Goal: Transaction & Acquisition: Book appointment/travel/reservation

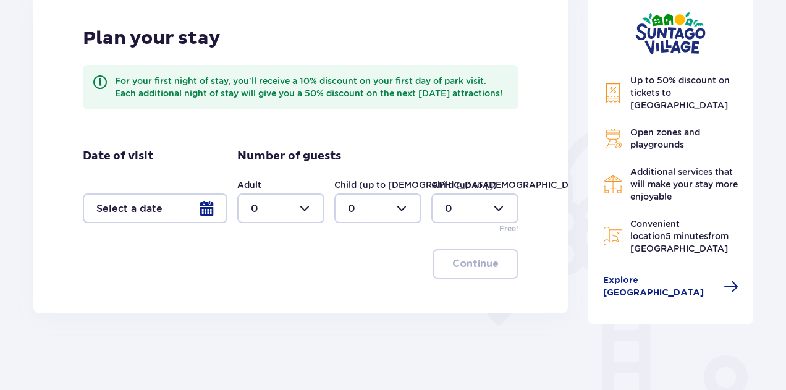
scroll to position [185, 0]
click at [185, 219] on div at bounding box center [155, 208] width 145 height 30
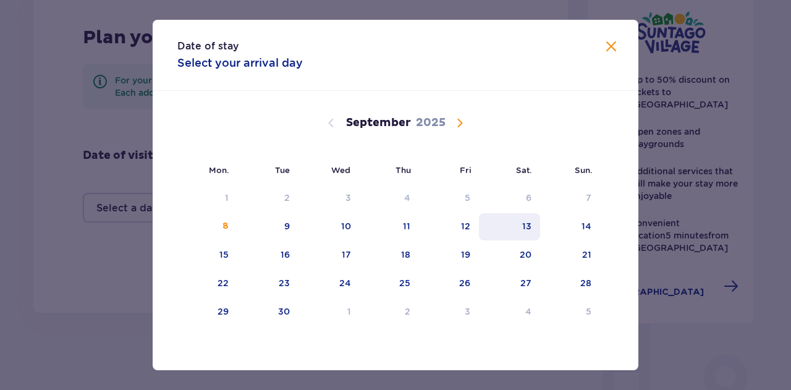
click at [517, 232] on div "13" at bounding box center [509, 226] width 61 height 27
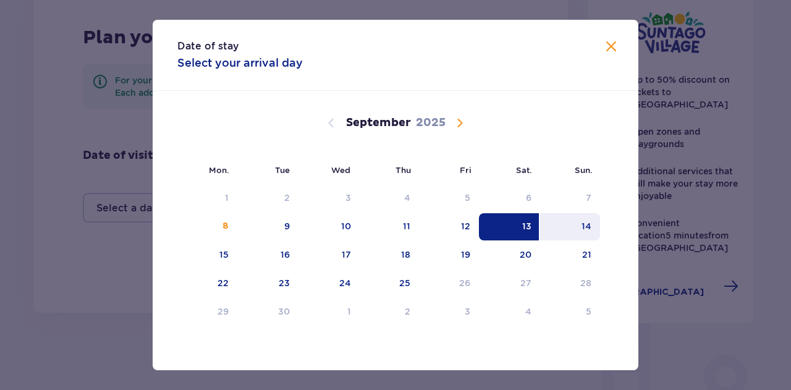
click at [556, 224] on div "14" at bounding box center [570, 226] width 60 height 27
type input "13.09.25 - 14.09.25"
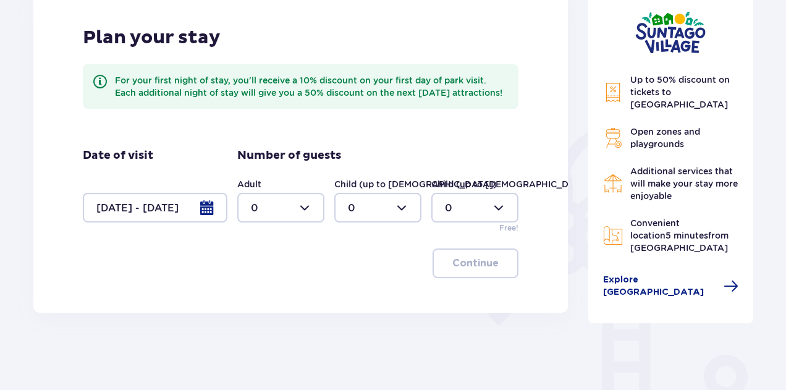
click at [293, 222] on div at bounding box center [280, 208] width 87 height 30
click at [281, 334] on div "3" at bounding box center [281, 336] width 60 height 14
type input "3"
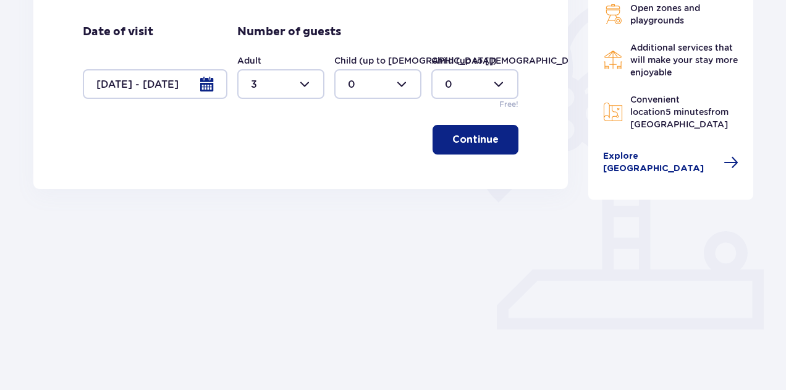
click at [483, 145] on font "Continue" at bounding box center [475, 140] width 46 height 10
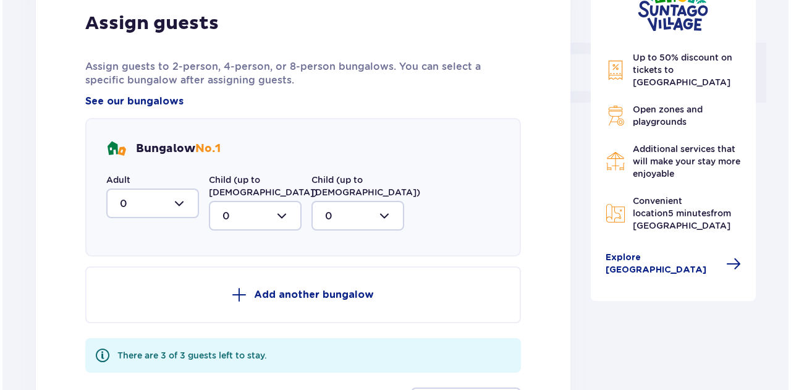
scroll to position [510, 0]
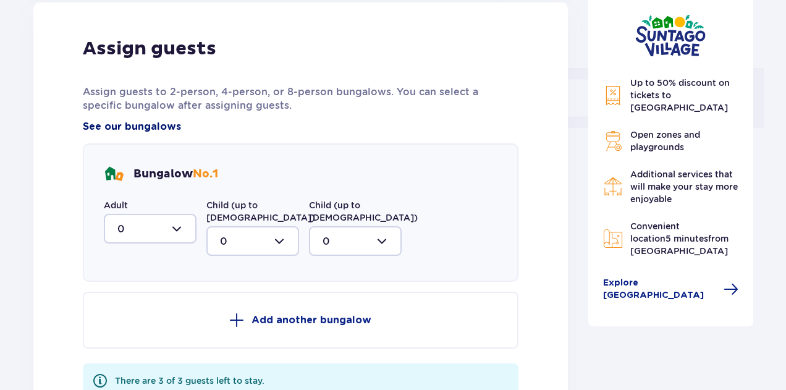
click at [147, 132] on font "See our bungalows" at bounding box center [132, 127] width 98 height 10
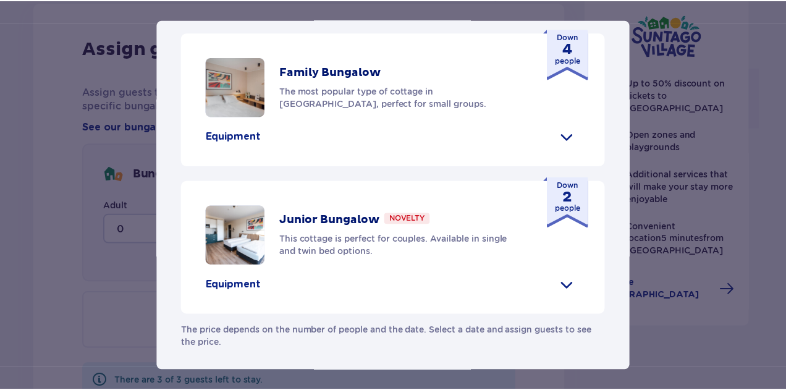
scroll to position [556, 0]
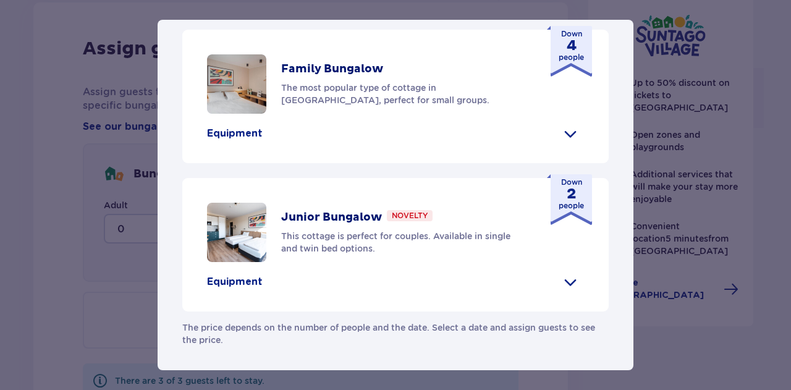
click at [104, 272] on div "Suntago Village Suntago Village is the perfect place for fans of fun and a trop…" at bounding box center [395, 195] width 791 height 390
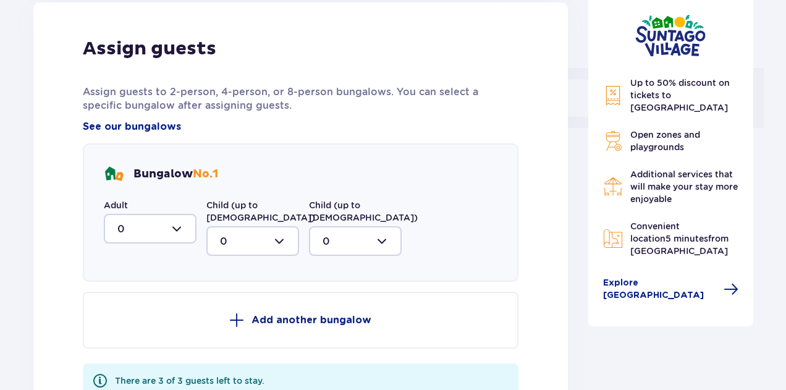
click at [143, 243] on div at bounding box center [150, 229] width 93 height 30
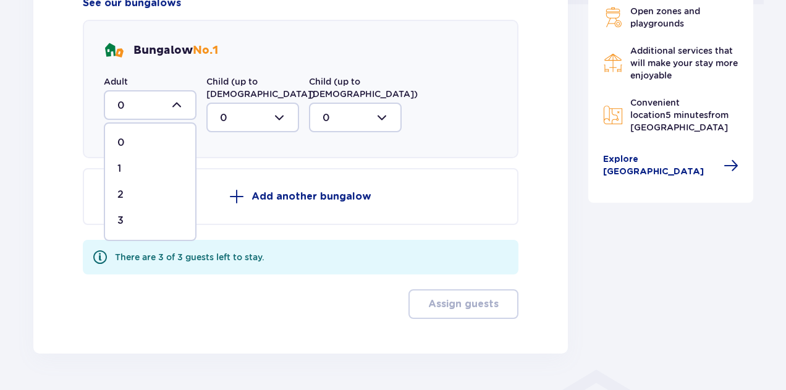
click at [130, 234] on span "3" at bounding box center [150, 221] width 90 height 26
type input "3"
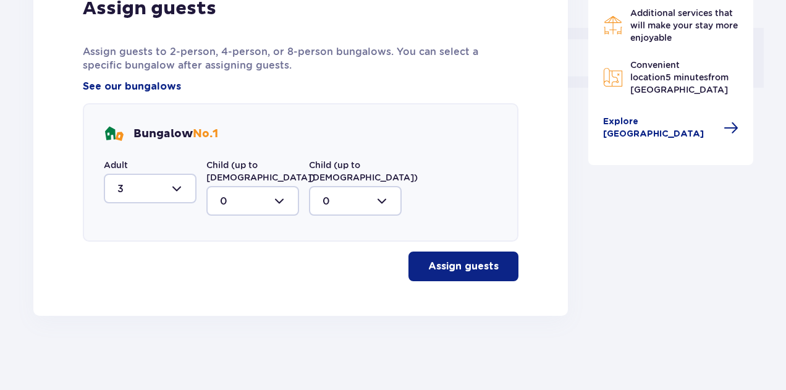
scroll to position [562, 0]
click at [466, 270] on font "Assign guests" at bounding box center [463, 266] width 70 height 10
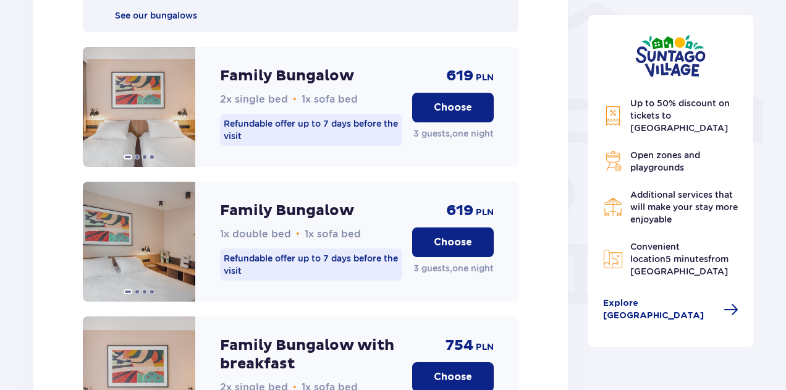
scroll to position [879, 0]
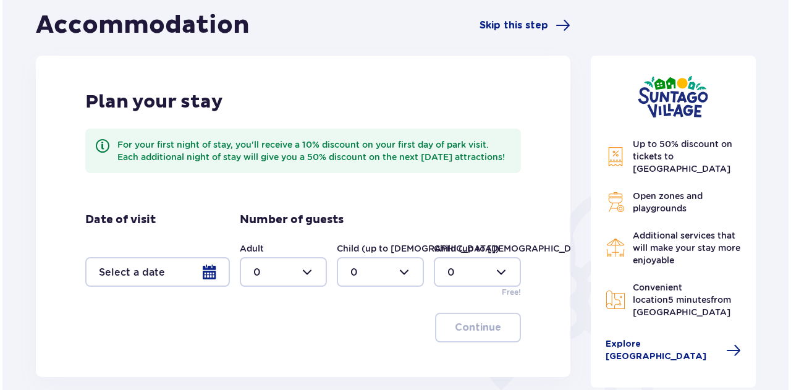
scroll to position [124, 0]
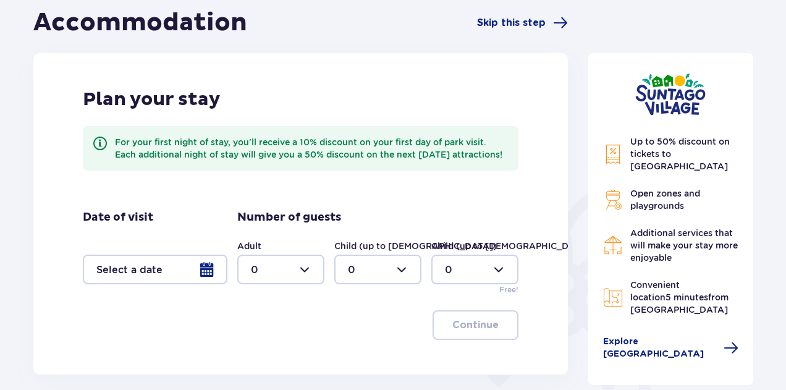
click at [311, 284] on div at bounding box center [280, 270] width 87 height 30
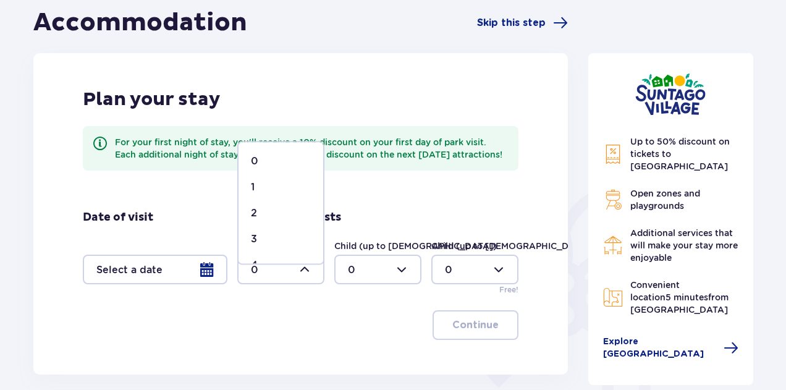
click at [276, 228] on span "3" at bounding box center [280, 239] width 85 height 26
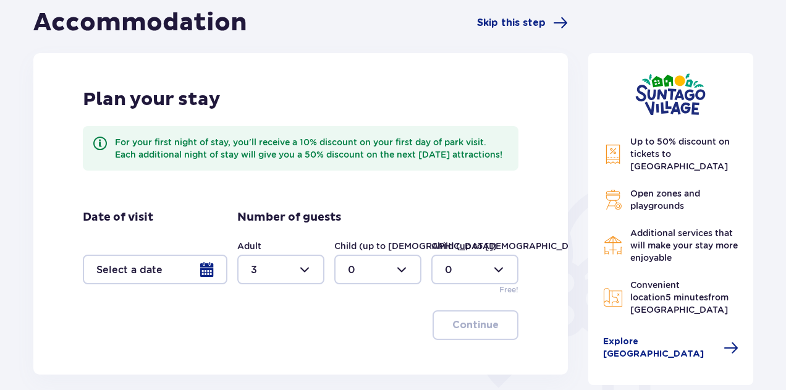
click at [277, 281] on div at bounding box center [280, 270] width 87 height 30
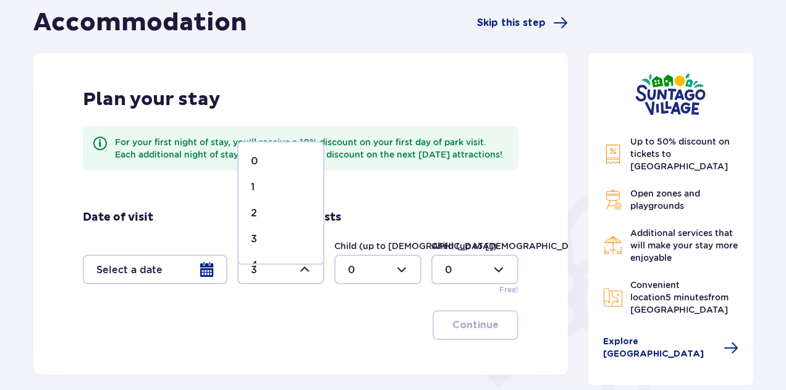
click at [268, 221] on span "2" at bounding box center [280, 213] width 85 height 26
type input "2"
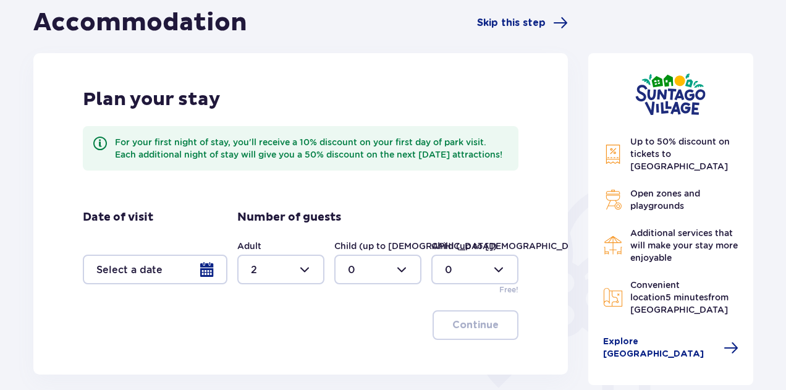
click at [169, 274] on div at bounding box center [155, 270] width 145 height 30
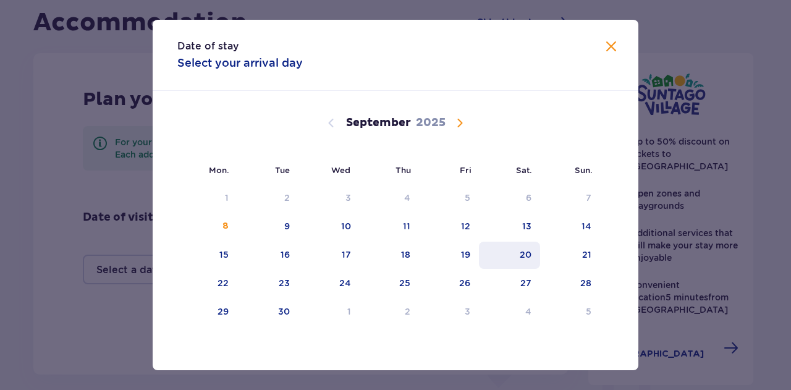
click at [521, 254] on font "20" at bounding box center [526, 255] width 12 height 10
click at [526, 258] on font "20" at bounding box center [526, 255] width 12 height 10
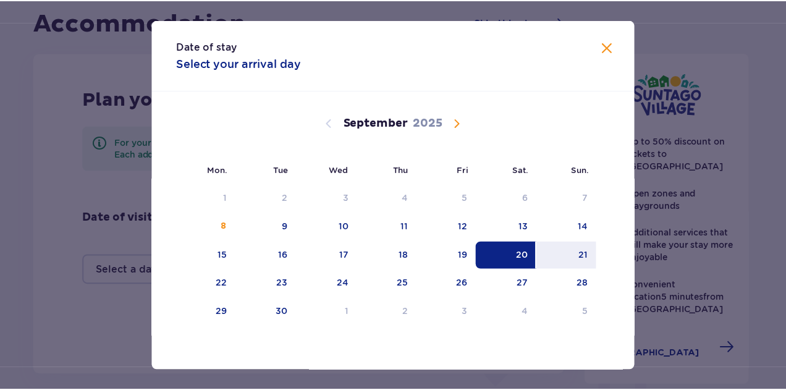
scroll to position [1, 0]
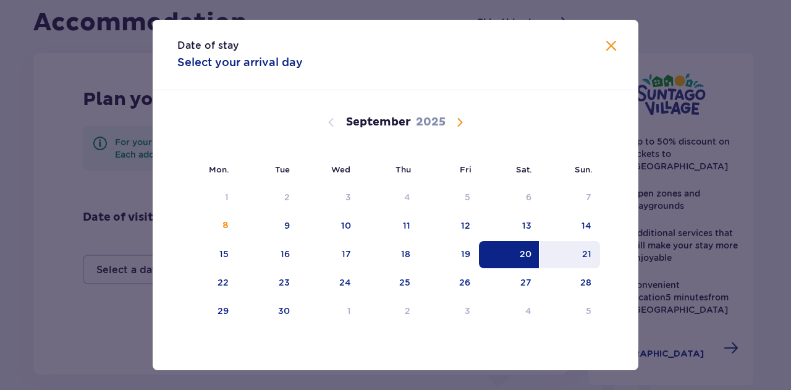
click at [582, 254] on font "21" at bounding box center [586, 254] width 9 height 10
type input "20.09.25 - 21.09.25"
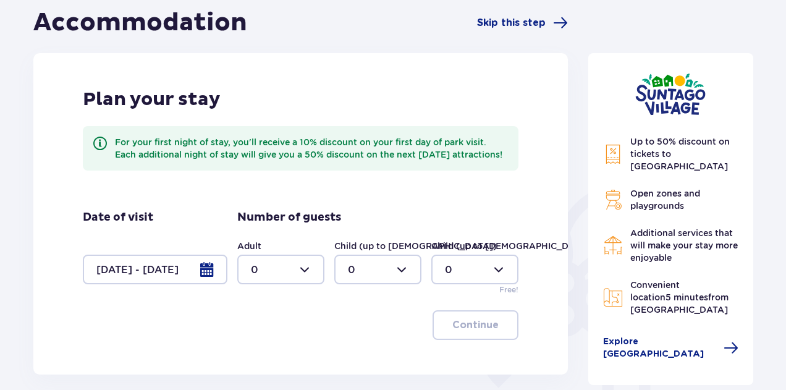
click at [293, 281] on div at bounding box center [280, 270] width 87 height 30
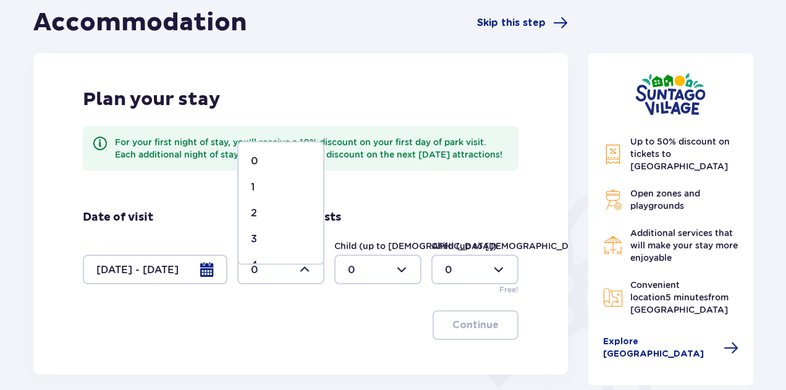
click at [287, 218] on div "2" at bounding box center [281, 213] width 60 height 14
type input "2"
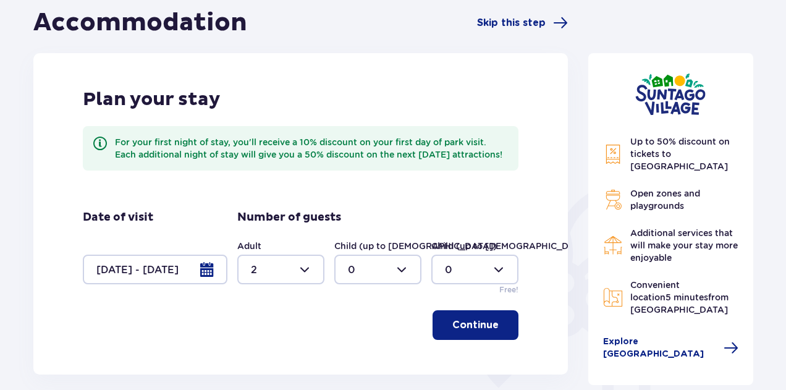
click at [457, 323] on button "Continue" at bounding box center [476, 325] width 86 height 30
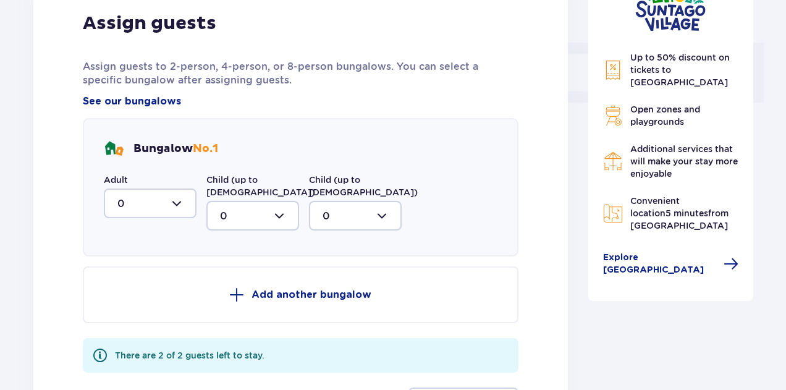
scroll to position [572, 0]
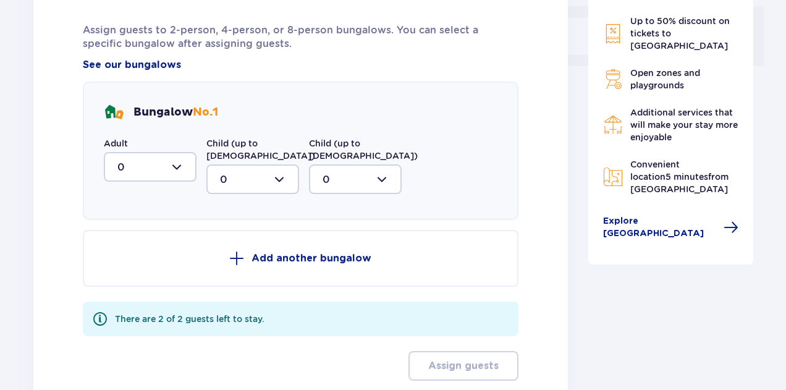
click at [155, 182] on div at bounding box center [150, 167] width 93 height 30
click at [146, 263] on div "2" at bounding box center [149, 257] width 65 height 14
type input "2"
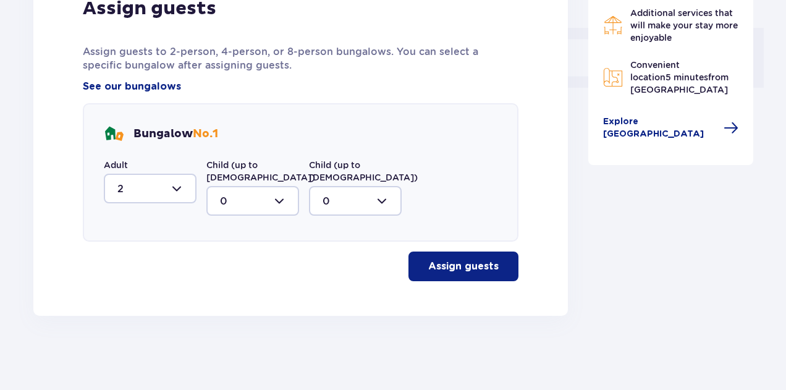
scroll to position [562, 0]
click at [461, 263] on font "Assign guests" at bounding box center [463, 266] width 70 height 10
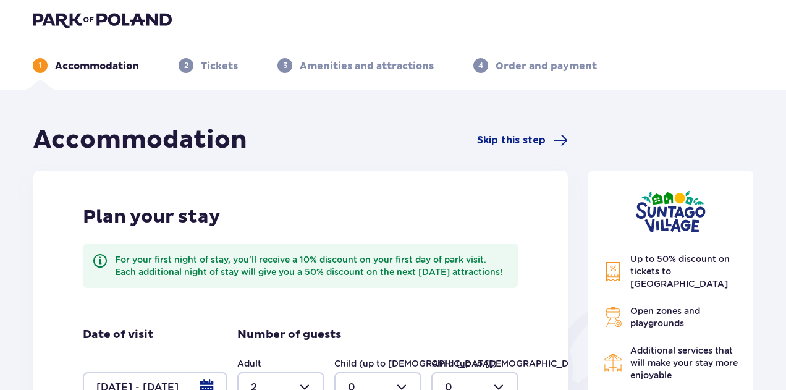
scroll to position [0, 0]
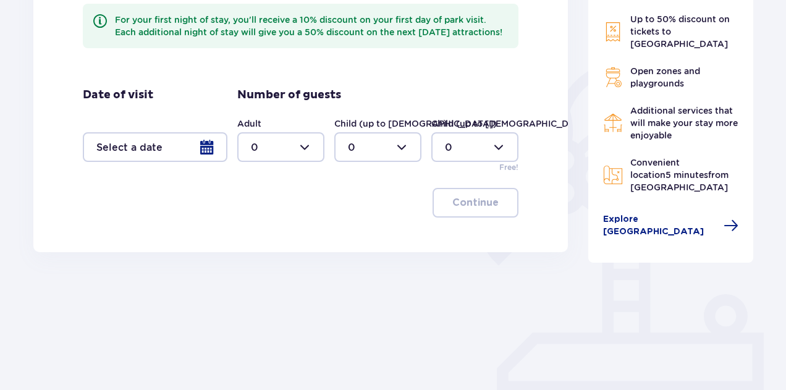
scroll to position [247, 0]
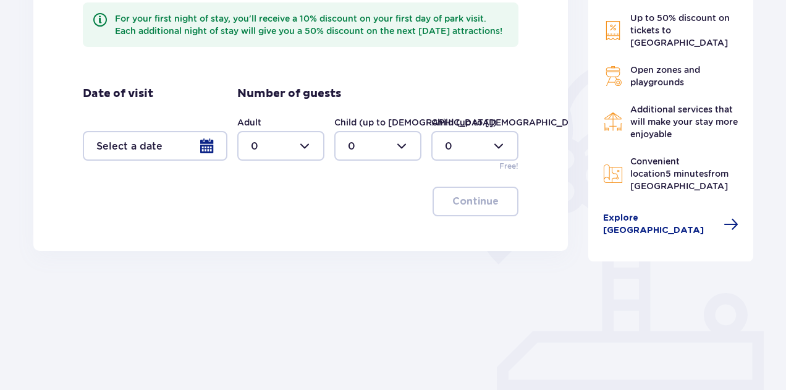
click at [172, 159] on div at bounding box center [155, 146] width 145 height 30
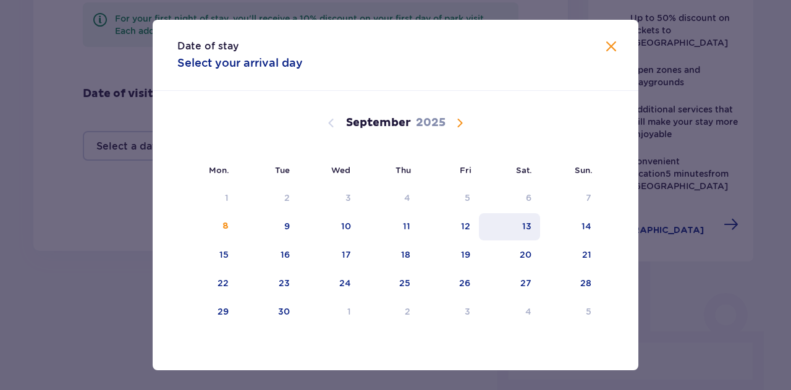
click at [516, 231] on div "13" at bounding box center [509, 226] width 61 height 27
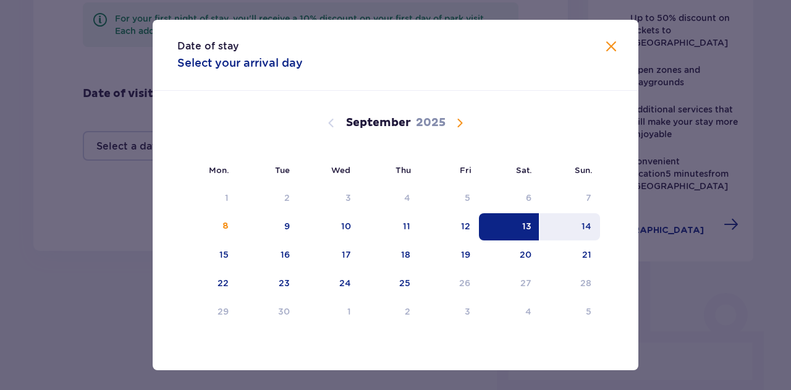
click at [586, 232] on div "14" at bounding box center [586, 226] width 10 height 12
type input "13.09.25 - 14.09.25"
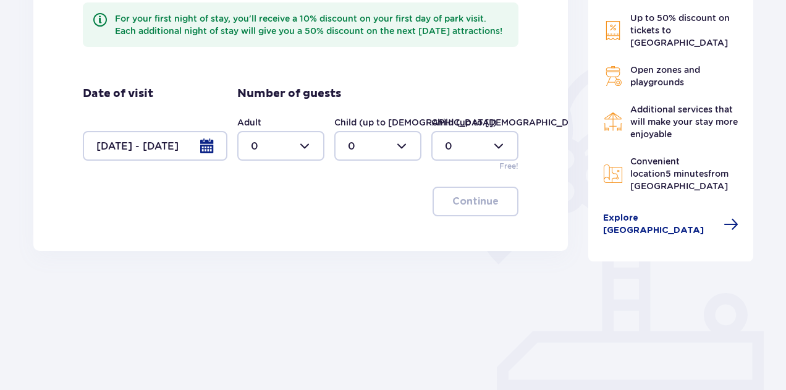
click at [302, 161] on div at bounding box center [280, 146] width 87 height 30
click at [266, 252] on div "2" at bounding box center [281, 248] width 60 height 14
type input "2"
click at [486, 206] on font "Continue" at bounding box center [475, 201] width 46 height 10
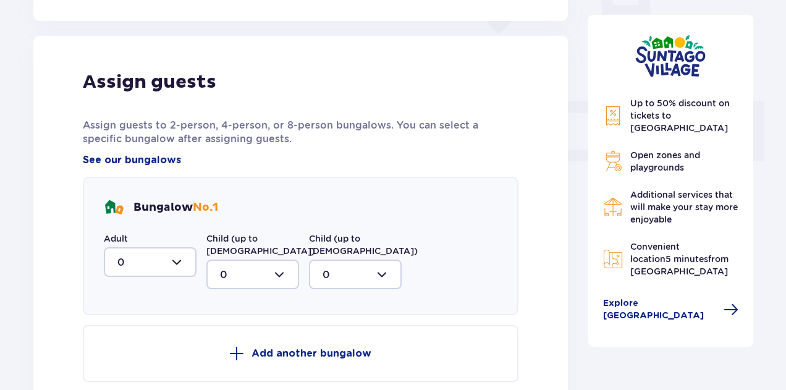
scroll to position [510, 0]
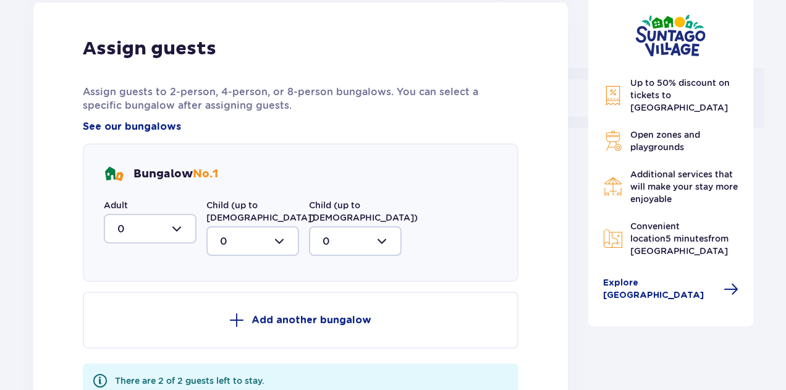
drag, startPoint x: 193, startPoint y: 248, endPoint x: 175, endPoint y: 247, distance: 18.0
click at [193, 243] on div at bounding box center [150, 229] width 93 height 30
click at [157, 331] on span "2" at bounding box center [150, 318] width 90 height 26
type input "2"
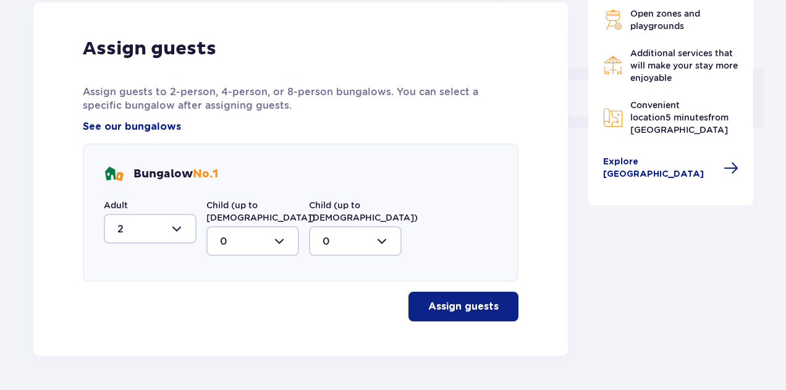
click at [494, 314] on span "button" at bounding box center [501, 306] width 15 height 15
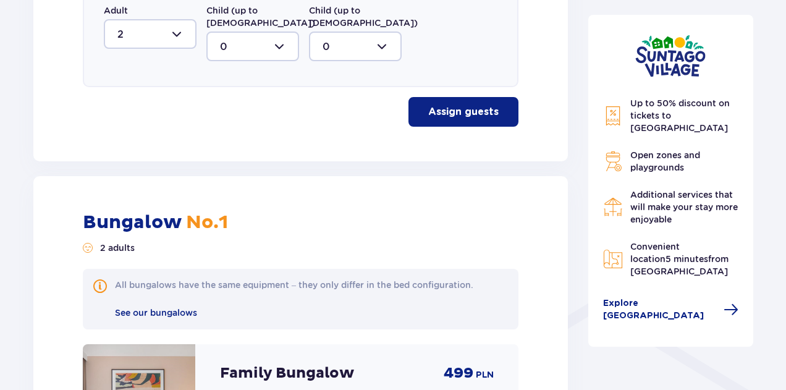
scroll to position [631, 0]
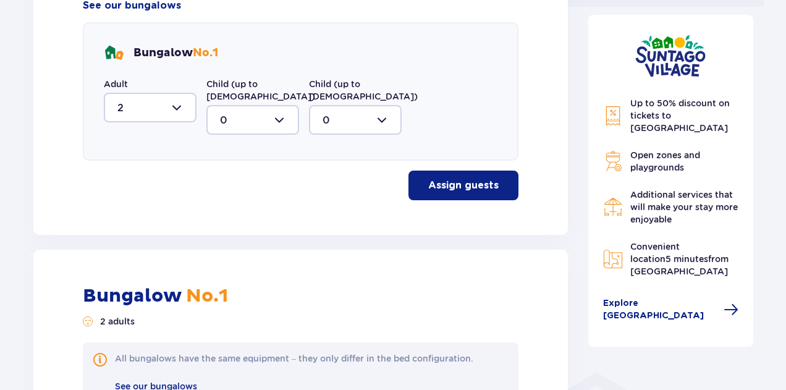
click at [189, 121] on div at bounding box center [150, 108] width 93 height 30
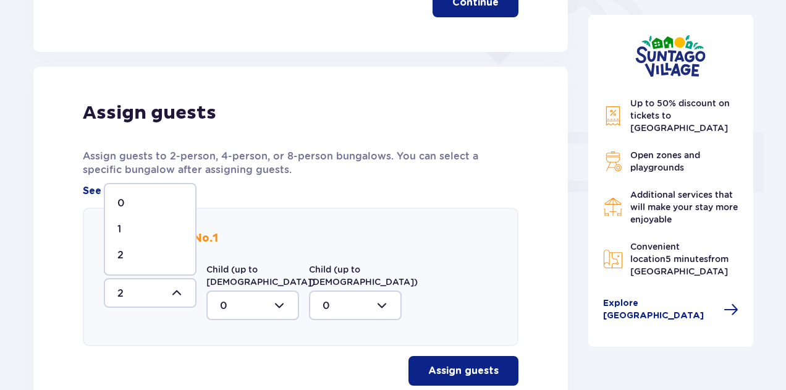
scroll to position [199, 0]
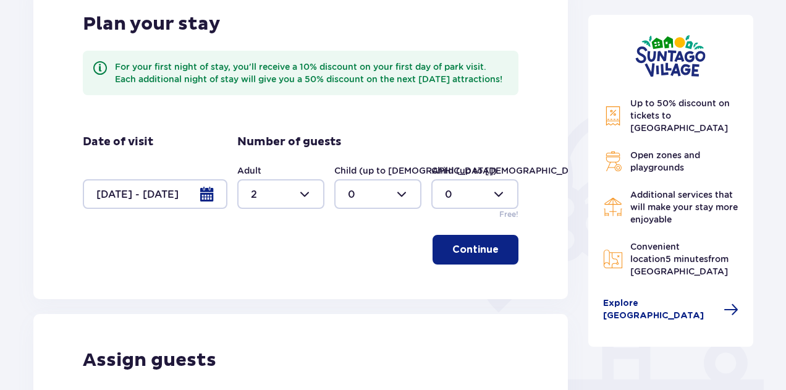
click at [272, 207] on div at bounding box center [280, 194] width 87 height 30
click at [274, 305] on div "5" at bounding box center [281, 312] width 60 height 14
type input "5"
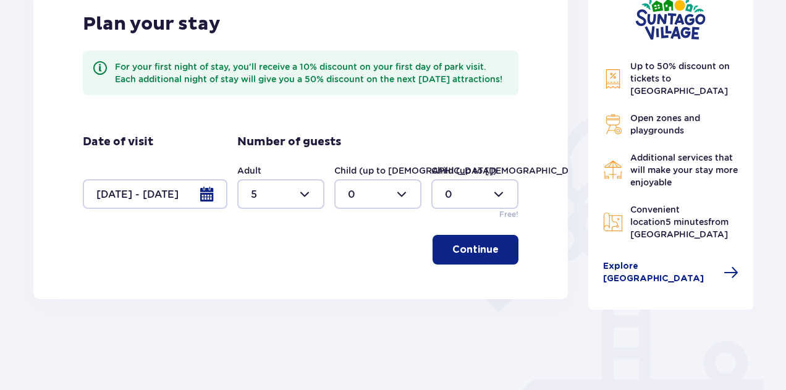
click at [464, 256] on font "Continue" at bounding box center [475, 250] width 46 height 14
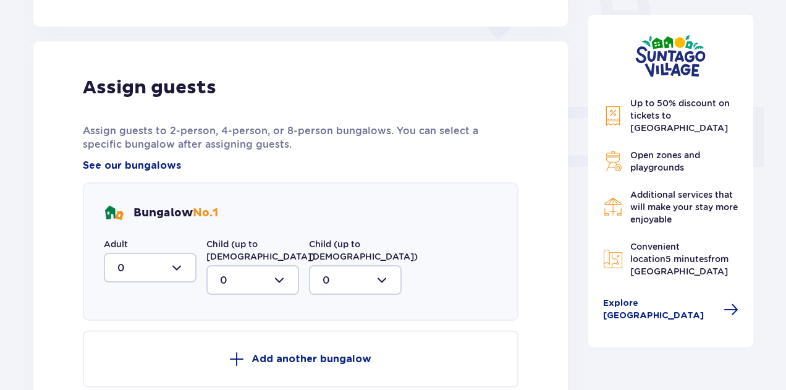
scroll to position [510, 0]
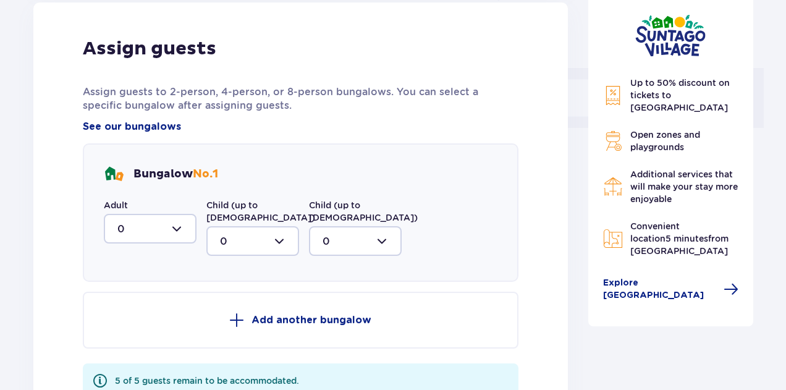
drag, startPoint x: 189, startPoint y: 243, endPoint x: 188, endPoint y: 249, distance: 6.3
click at [188, 243] on div at bounding box center [150, 229] width 93 height 30
click at [147, 356] on div "5" at bounding box center [149, 349] width 65 height 14
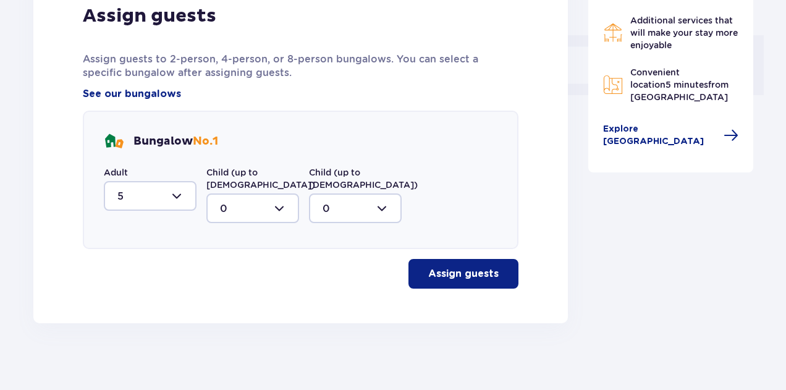
scroll to position [562, 0]
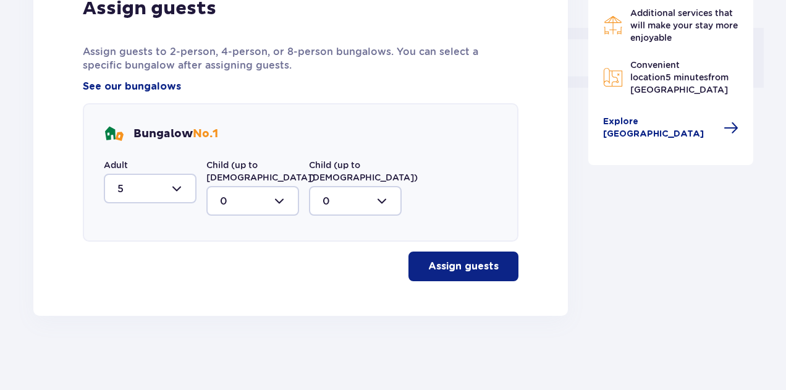
click at [449, 284] on div "Assign guests Assign guests to 2-person, 4-person, or 8-person bungalows. You c…" at bounding box center [300, 138] width 534 height 353
click at [450, 274] on button "Assign guests" at bounding box center [463, 266] width 110 height 30
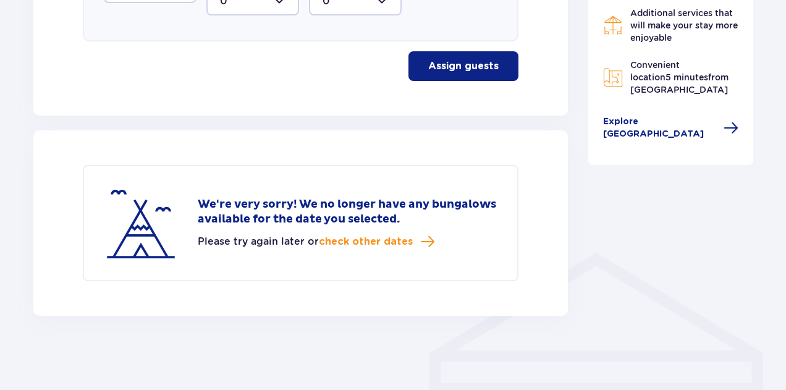
scroll to position [639, 0]
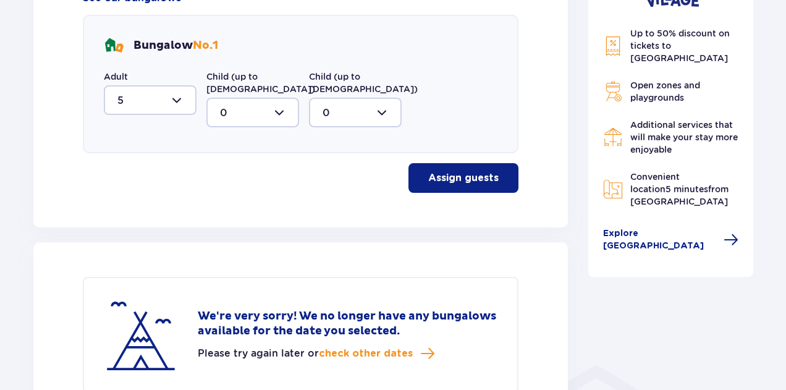
click at [147, 115] on div at bounding box center [150, 100] width 93 height 30
click at [138, 201] on div "4" at bounding box center [149, 195] width 65 height 14
type input "4"
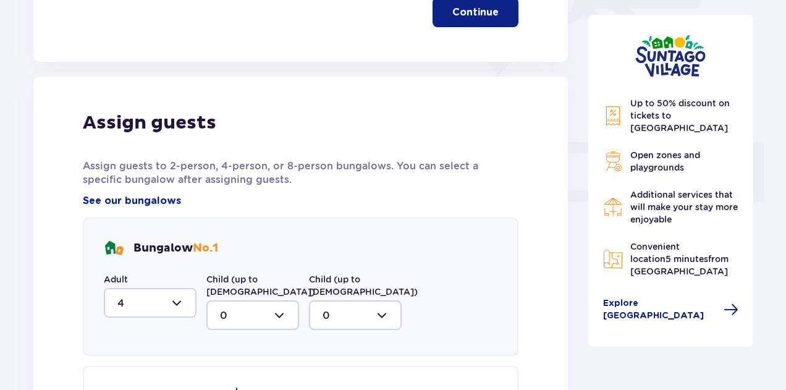
scroll to position [330, 0]
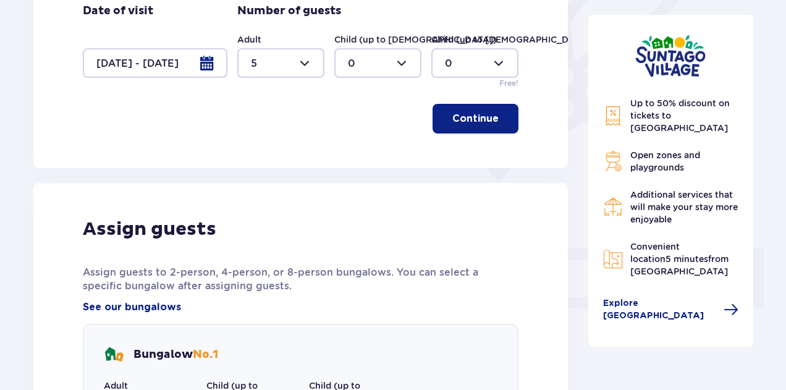
click at [293, 78] on div at bounding box center [280, 63] width 87 height 30
click at [268, 158] on div "4" at bounding box center [281, 155] width 60 height 14
type input "4"
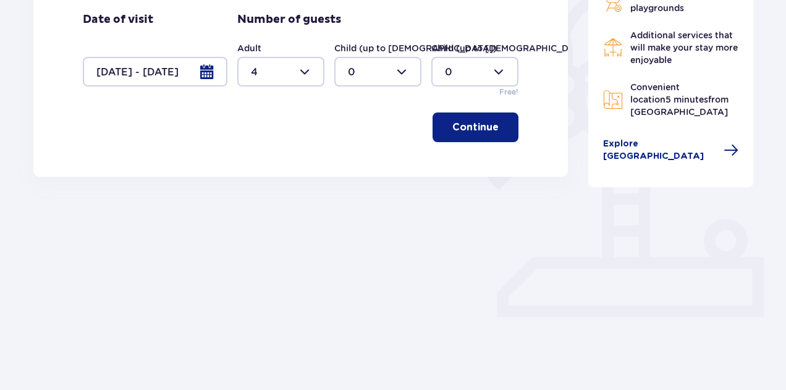
click at [487, 132] on font "Continue" at bounding box center [475, 127] width 46 height 10
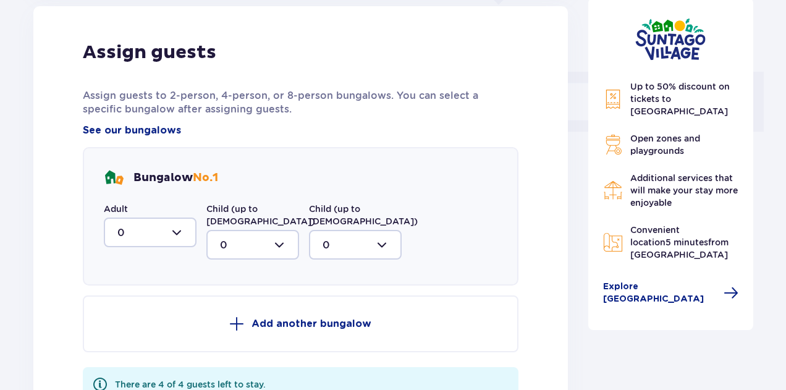
scroll to position [510, 0]
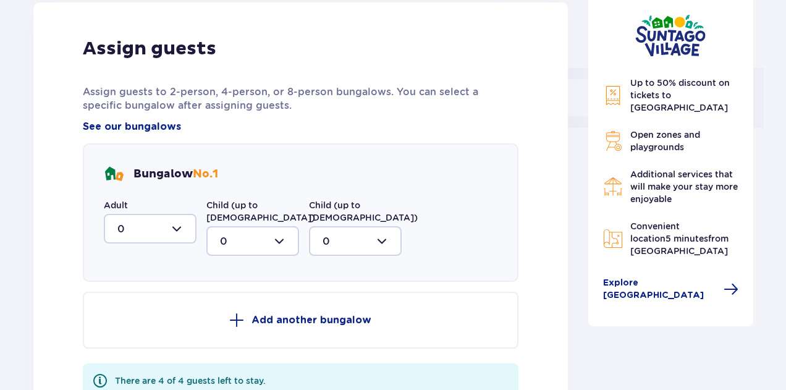
click at [155, 243] on div at bounding box center [150, 229] width 93 height 30
click at [137, 353] on span "4" at bounding box center [150, 349] width 90 height 26
type input "4"
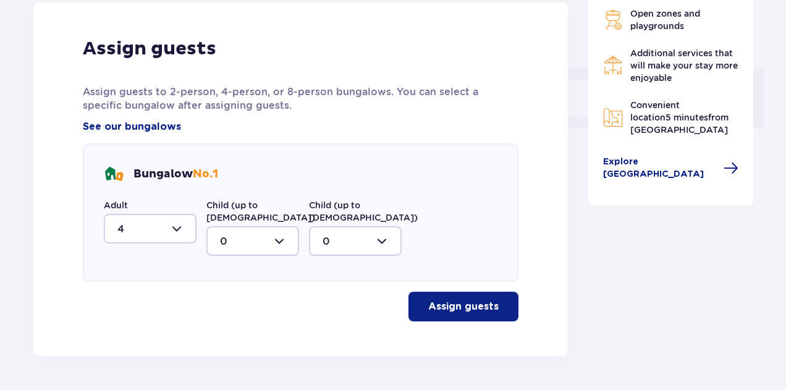
click at [462, 306] on button "Assign guests" at bounding box center [463, 307] width 110 height 30
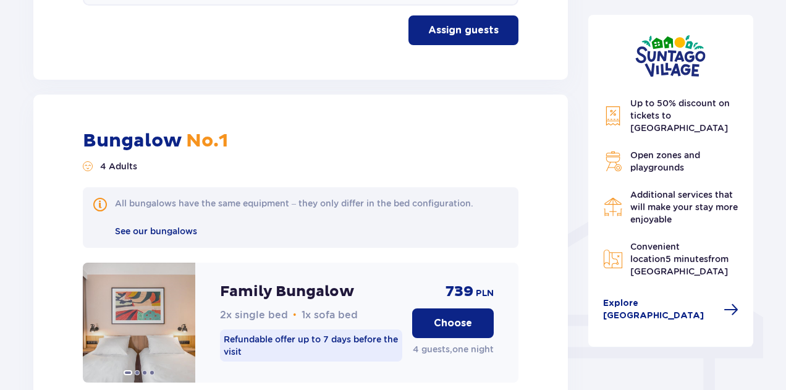
scroll to position [628, 0]
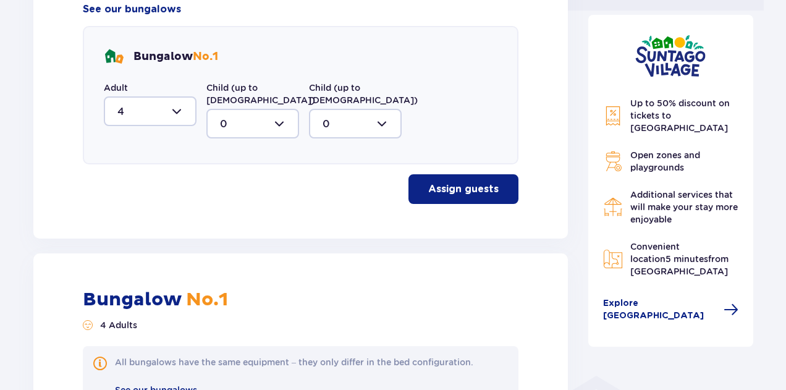
click at [149, 125] on div at bounding box center [150, 111] width 93 height 30
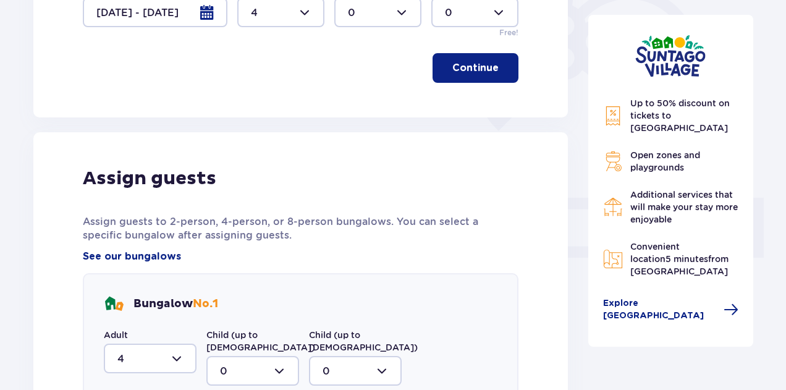
click at [282, 38] on div "Adult 4 Child (up to 12 years old) 0 Child (up to 3 years old) 0 Free!" at bounding box center [377, 11] width 281 height 56
click at [280, 27] on div at bounding box center [280, 13] width 87 height 30
click at [272, 118] on div "2" at bounding box center [281, 115] width 60 height 14
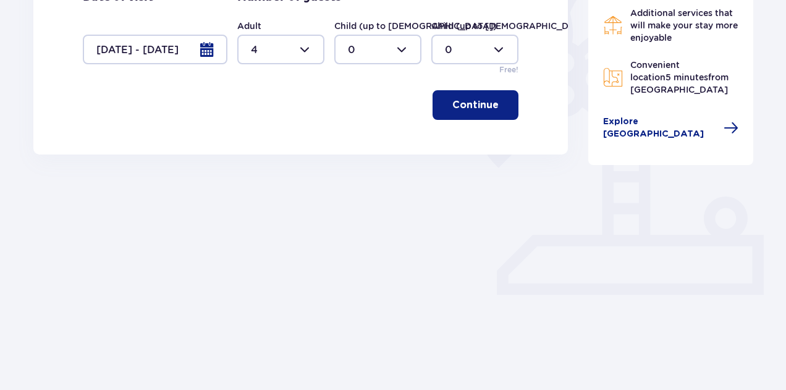
type input "2"
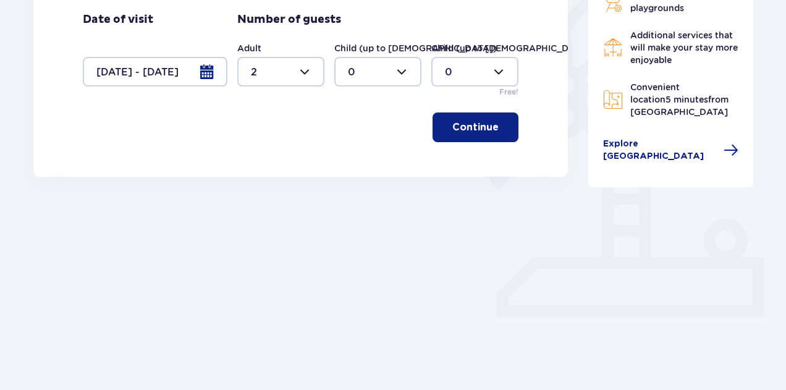
click at [460, 142] on button "Continue" at bounding box center [476, 127] width 86 height 30
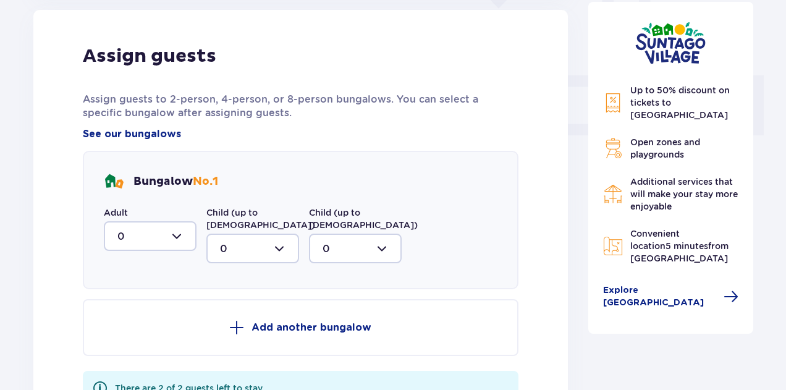
scroll to position [510, 0]
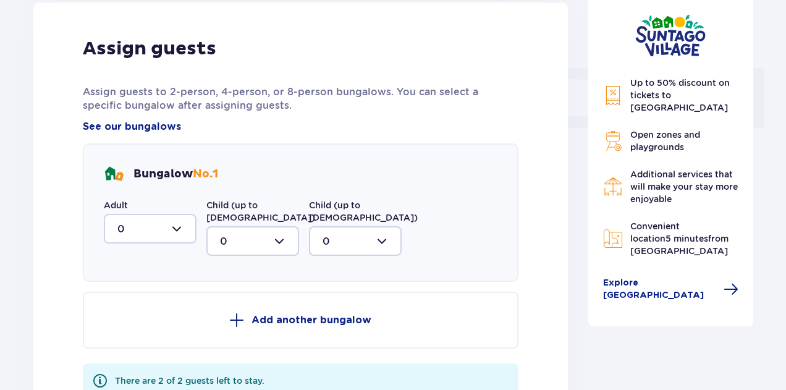
click at [147, 236] on div at bounding box center [150, 229] width 93 height 30
drag, startPoint x: 146, startPoint y: 329, endPoint x: 170, endPoint y: 326, distance: 24.3
click at [147, 325] on div "2" at bounding box center [149, 318] width 65 height 14
type input "2"
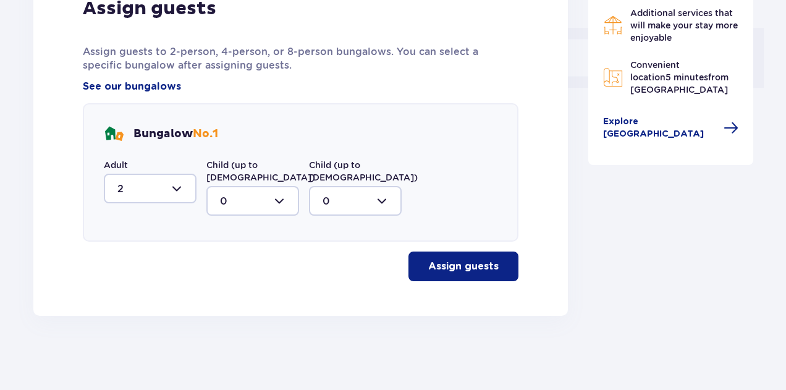
click at [488, 258] on button "Assign guests" at bounding box center [463, 266] width 110 height 30
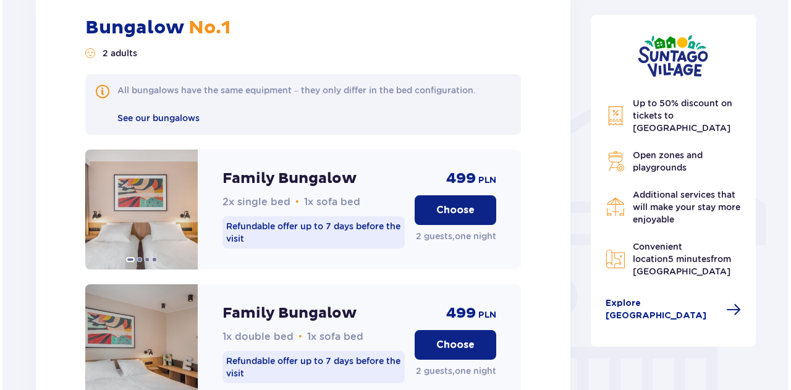
scroll to position [690, 0]
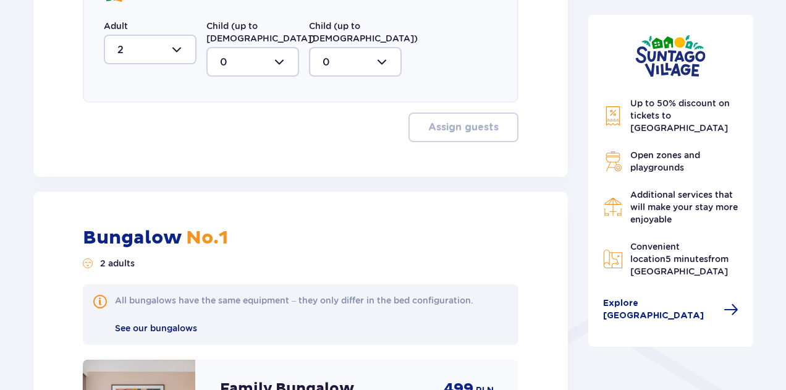
click at [147, 333] on font "See our bungalows" at bounding box center [156, 328] width 82 height 10
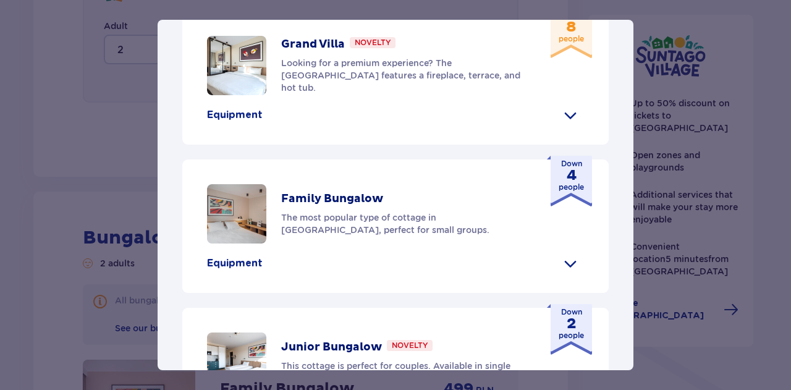
scroll to position [433, 0]
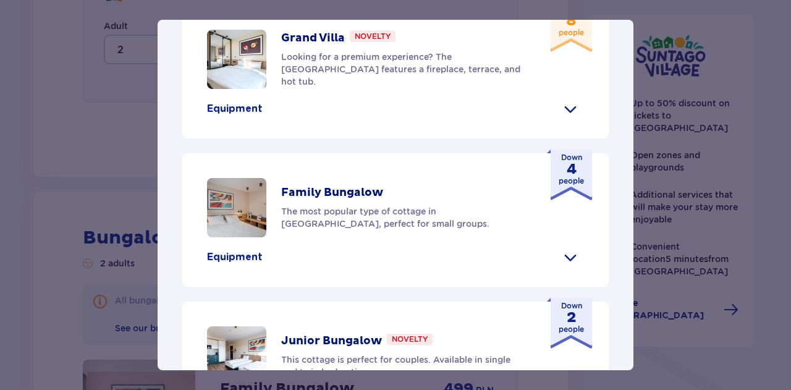
click at [568, 119] on span at bounding box center [570, 109] width 20 height 20
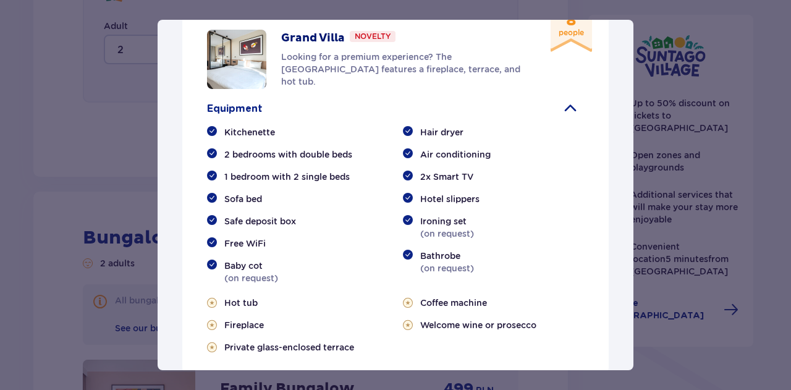
click at [568, 119] on span at bounding box center [570, 109] width 20 height 20
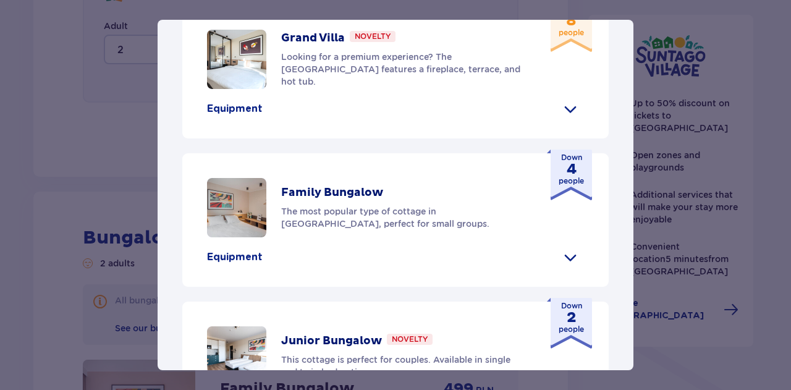
click at [568, 119] on span at bounding box center [570, 109] width 20 height 20
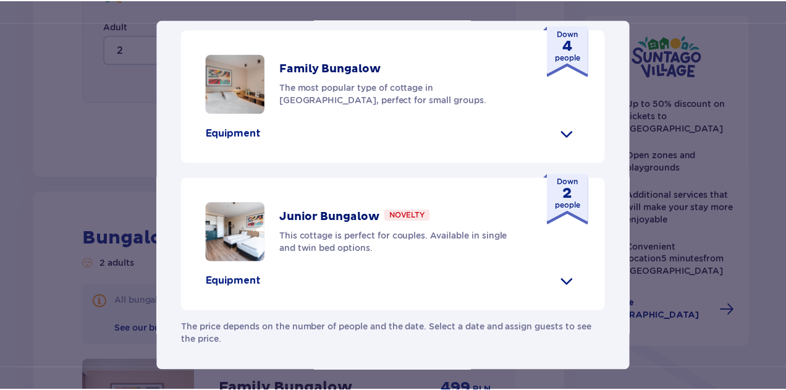
scroll to position [865, 0]
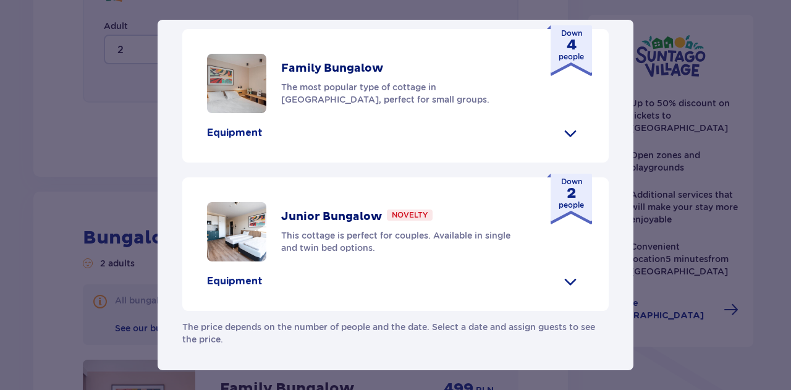
click at [117, 245] on div "Suntago Village Suntago Village is the perfect place for fans of fun and a trop…" at bounding box center [395, 195] width 791 height 390
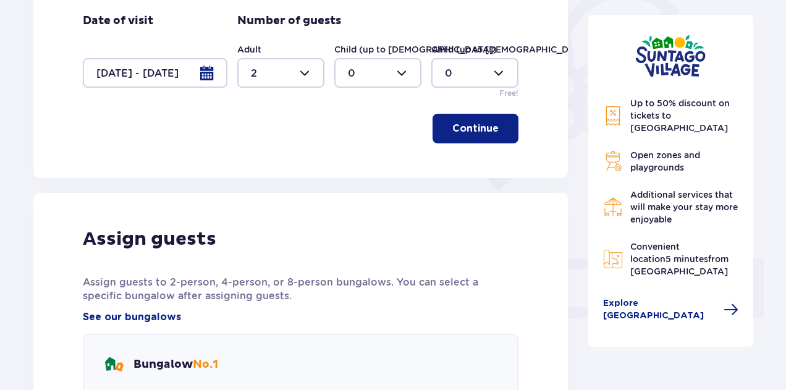
scroll to position [319, 0]
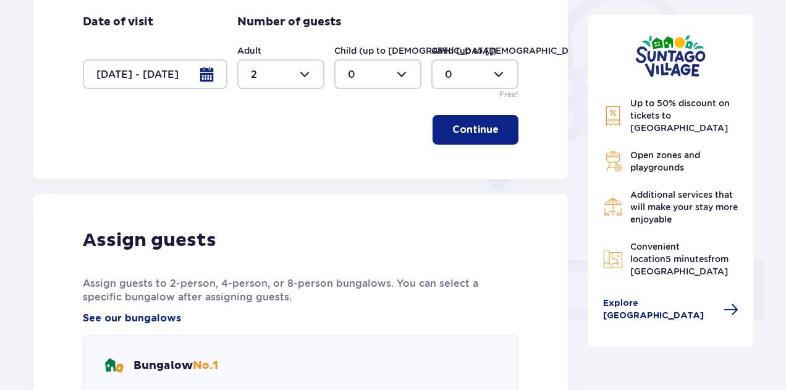
click at [262, 89] on div at bounding box center [280, 74] width 87 height 30
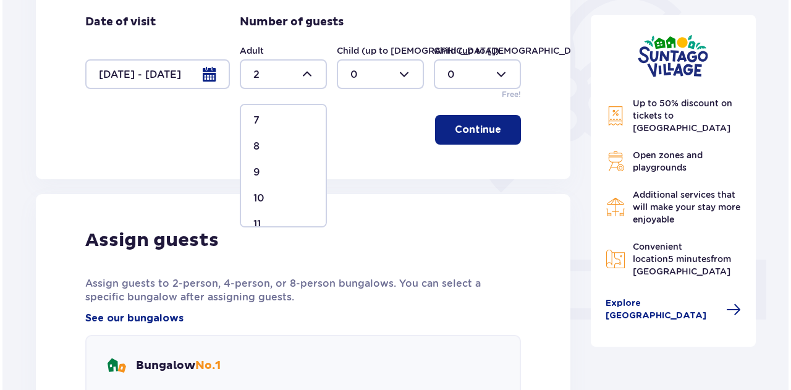
scroll to position [124, 0]
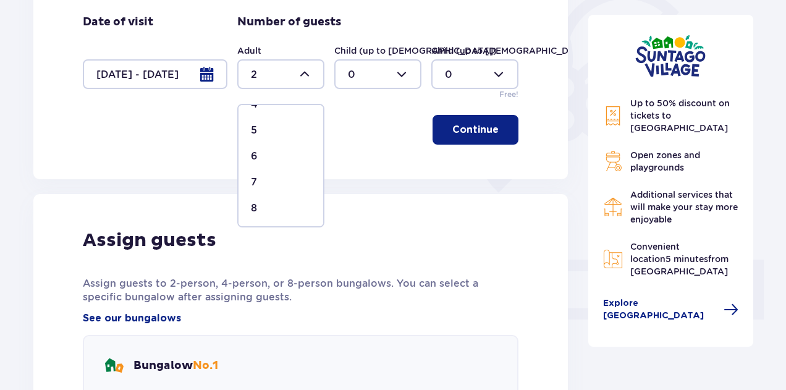
click at [257, 133] on div "5" at bounding box center [281, 131] width 60 height 14
type input "5"
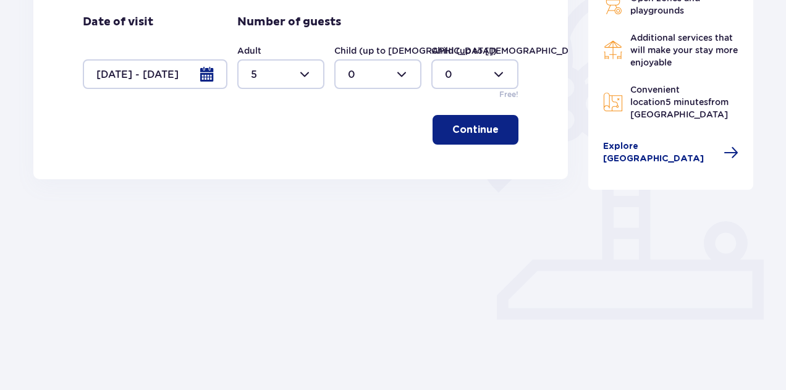
click at [110, 85] on div at bounding box center [155, 74] width 145 height 30
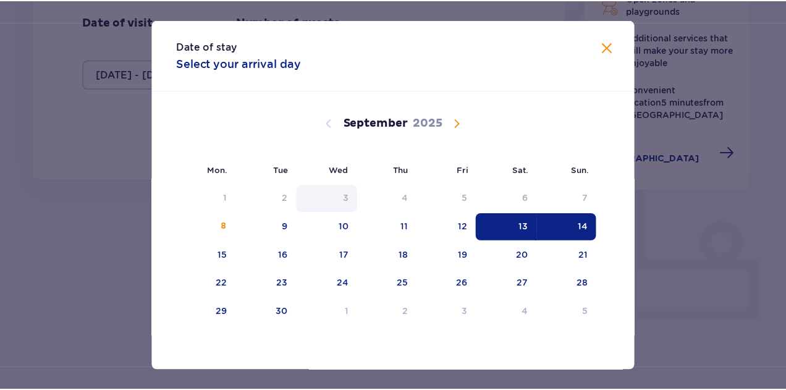
scroll to position [1, 0]
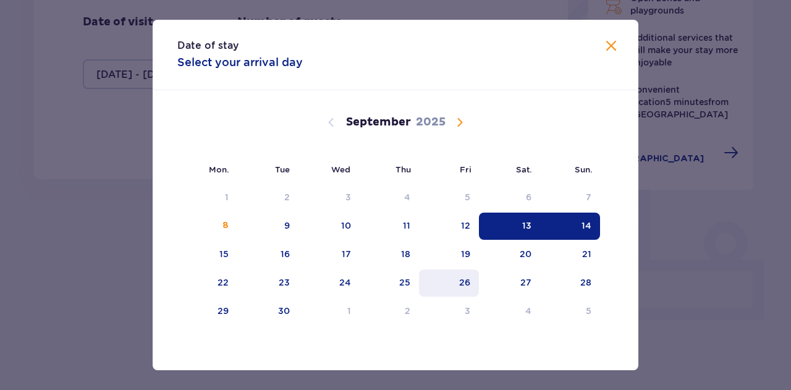
click at [471, 292] on div "26" at bounding box center [449, 282] width 60 height 27
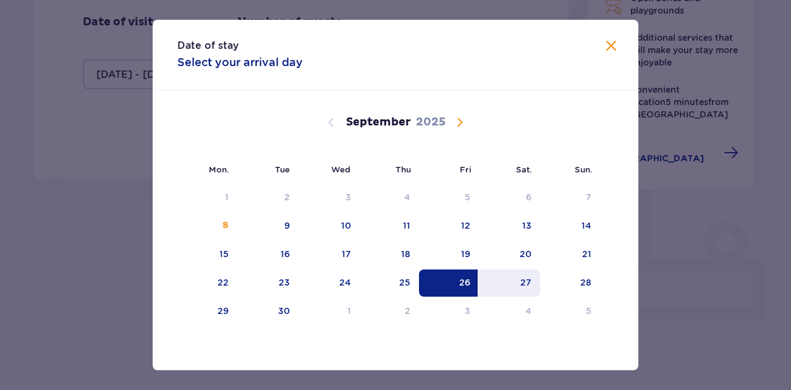
click at [512, 289] on div "27" at bounding box center [509, 282] width 61 height 27
type input "26.09.25 - 27.09.25"
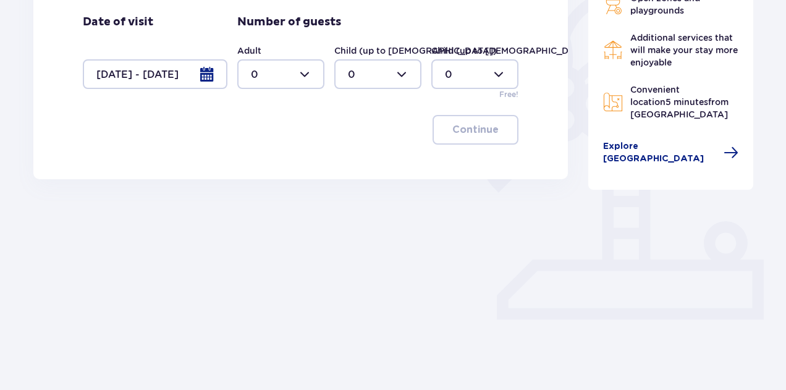
click at [281, 84] on div at bounding box center [280, 74] width 87 height 30
click at [272, 190] on div "5" at bounding box center [281, 192] width 60 height 14
type input "5"
click at [447, 145] on button "Continue" at bounding box center [476, 130] width 86 height 30
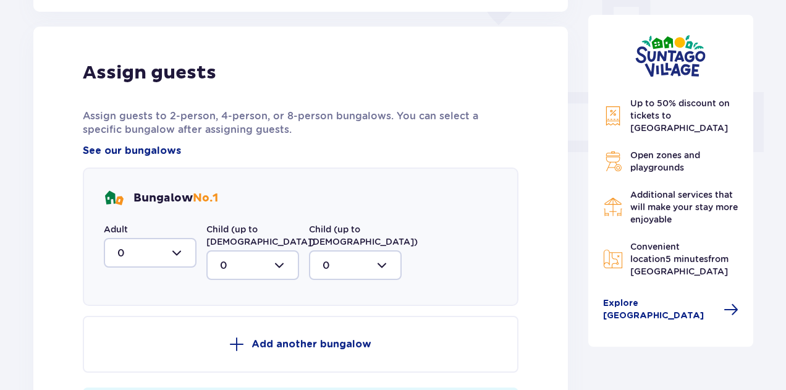
scroll to position [510, 0]
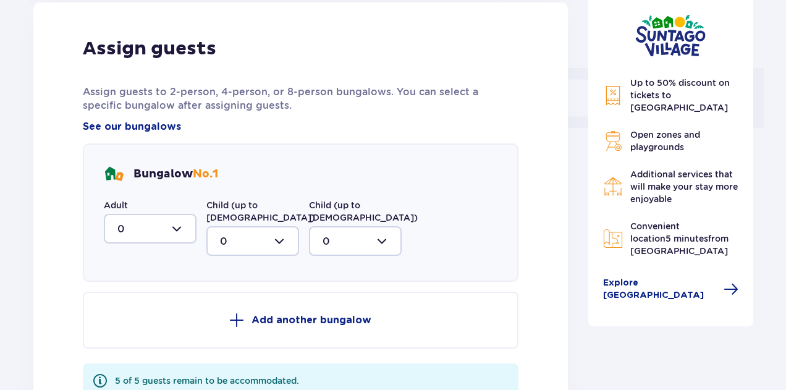
click at [150, 235] on div at bounding box center [150, 229] width 93 height 30
click at [134, 356] on div "5" at bounding box center [149, 349] width 65 height 14
type input "5"
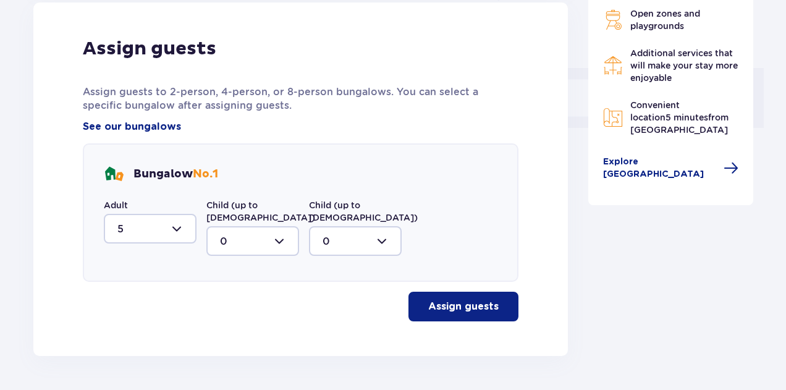
click at [449, 321] on button "Assign guests" at bounding box center [463, 307] width 110 height 30
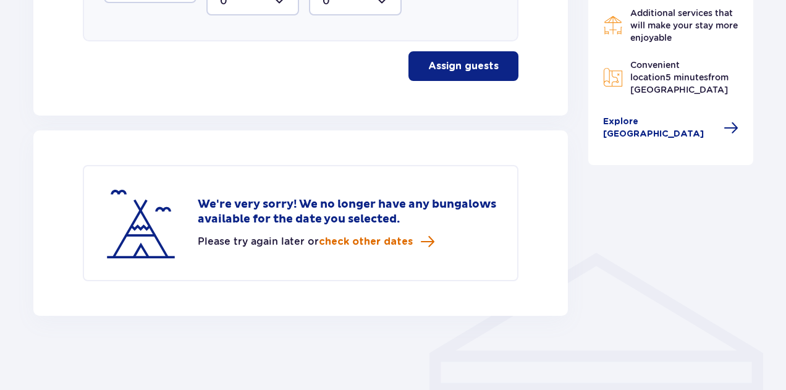
click at [357, 244] on font "check other dates" at bounding box center [366, 242] width 94 height 10
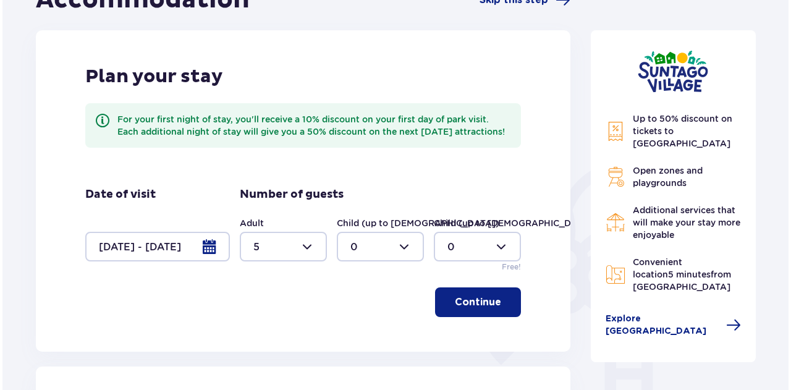
scroll to position [146, 0]
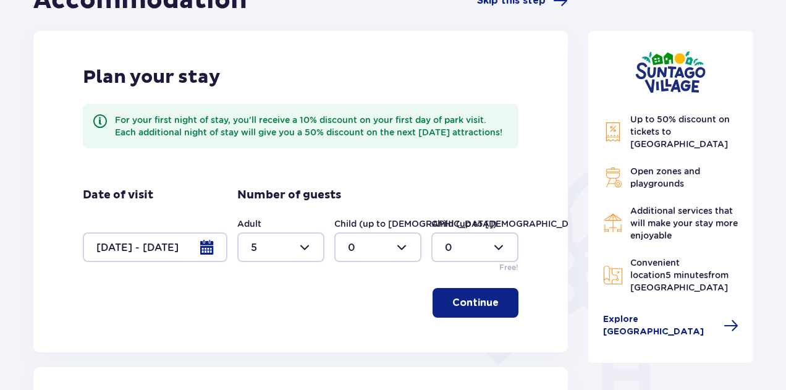
click at [138, 262] on div at bounding box center [155, 247] width 145 height 30
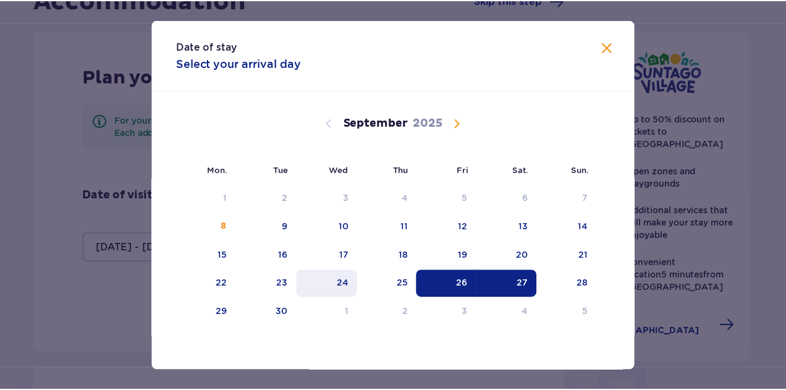
scroll to position [1, 0]
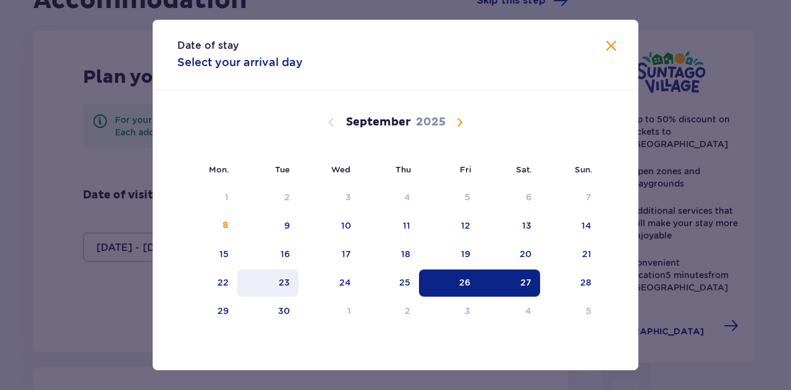
click at [266, 282] on div "23" at bounding box center [267, 282] width 61 height 27
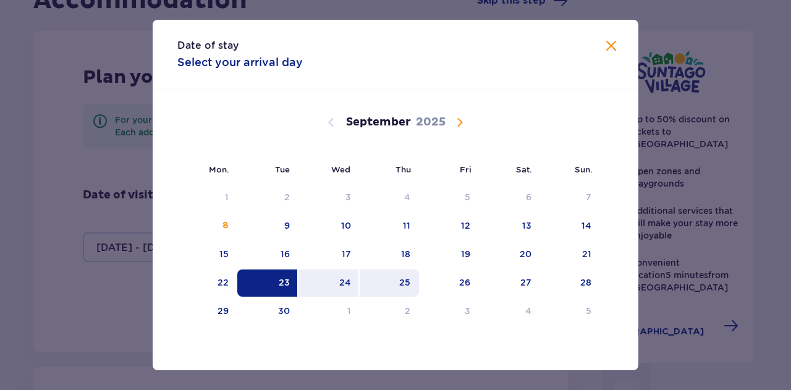
click at [360, 288] on div "25" at bounding box center [390, 282] width 60 height 27
type input "23.09.25 - 25.09.25"
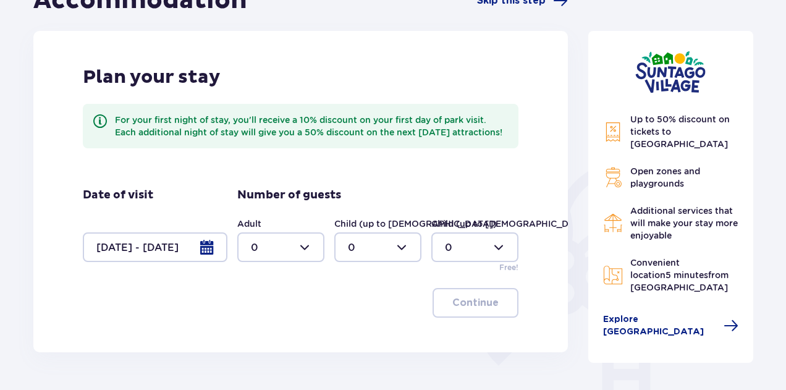
drag, startPoint x: 255, startPoint y: 242, endPoint x: 263, endPoint y: 261, distance: 20.8
click at [255, 230] on label "Adult" at bounding box center [249, 223] width 24 height 12
drag, startPoint x: 264, startPoint y: 263, endPoint x: 267, endPoint y: 269, distance: 7.5
click at [264, 262] on div at bounding box center [280, 247] width 87 height 30
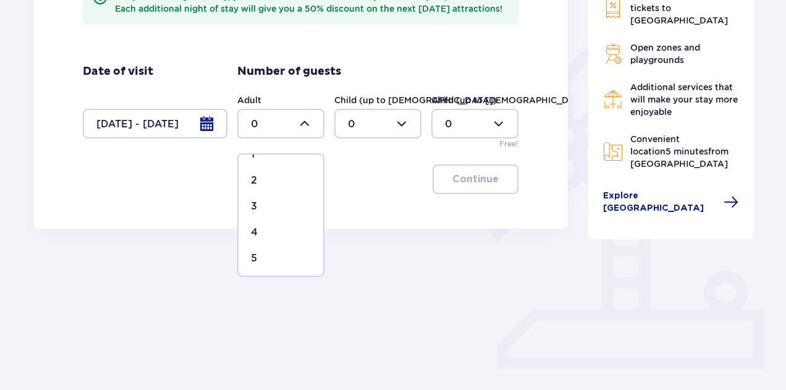
scroll to position [124, 0]
click at [264, 183] on div "5" at bounding box center [281, 180] width 60 height 14
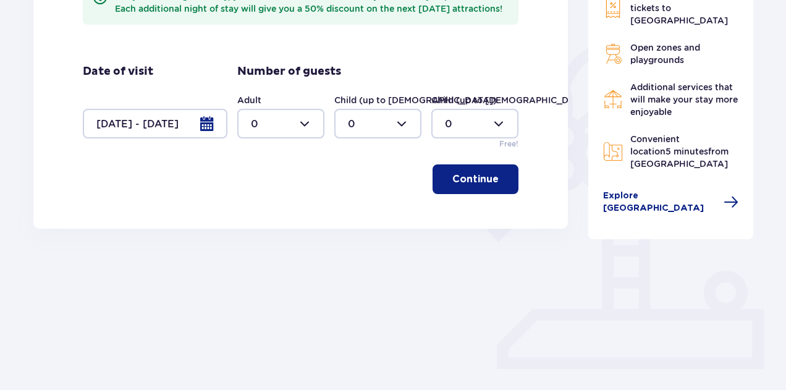
type input "5"
click at [477, 184] on font "Continue" at bounding box center [475, 179] width 46 height 10
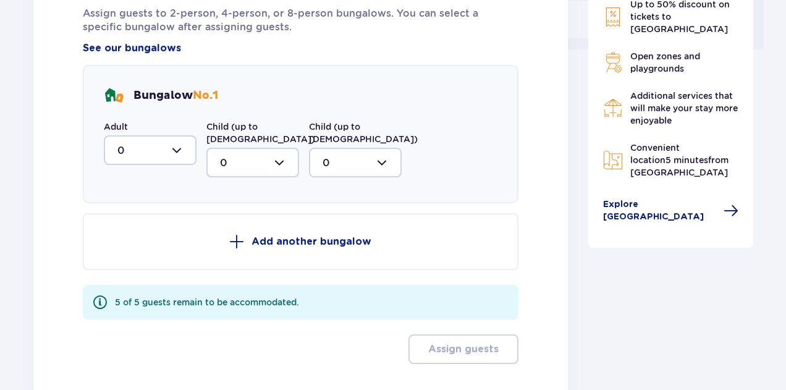
scroll to position [634, 0]
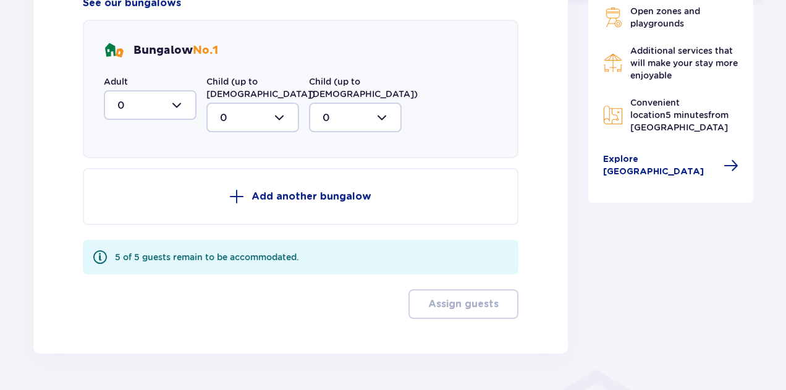
click at [158, 120] on div at bounding box center [150, 105] width 93 height 30
click at [152, 238] on span "5" at bounding box center [150, 226] width 90 height 26
type input "5"
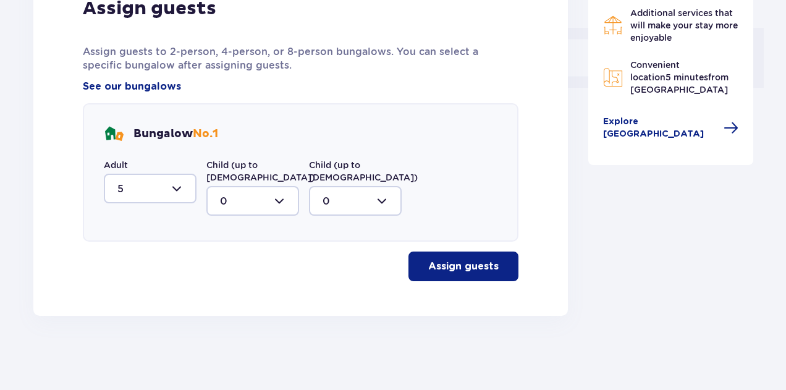
scroll to position [562, 0]
click at [449, 271] on font "Assign guests" at bounding box center [463, 266] width 70 height 10
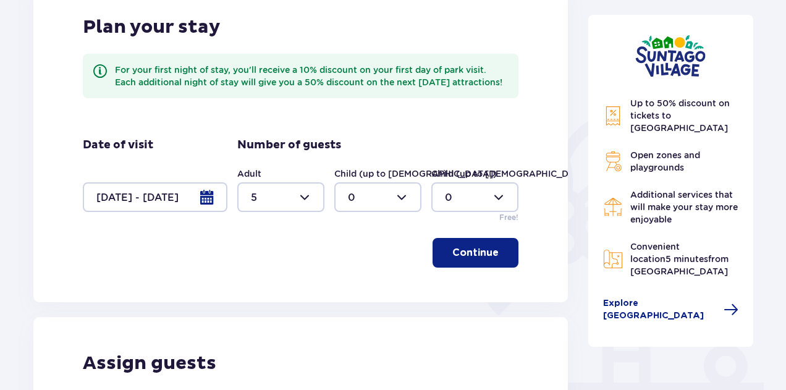
scroll to position [200, 0]
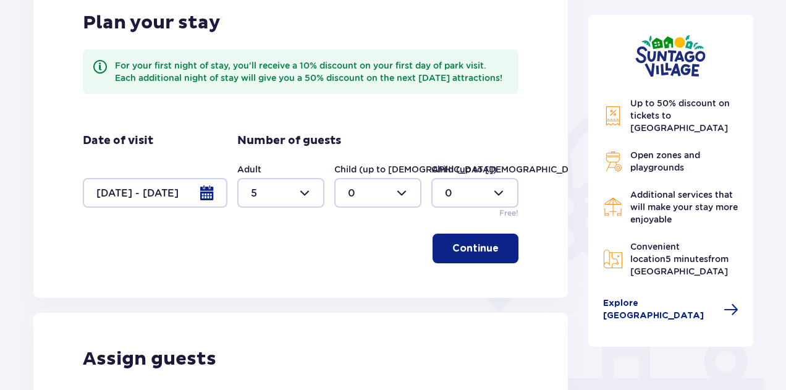
click at [175, 208] on div at bounding box center [155, 193] width 145 height 30
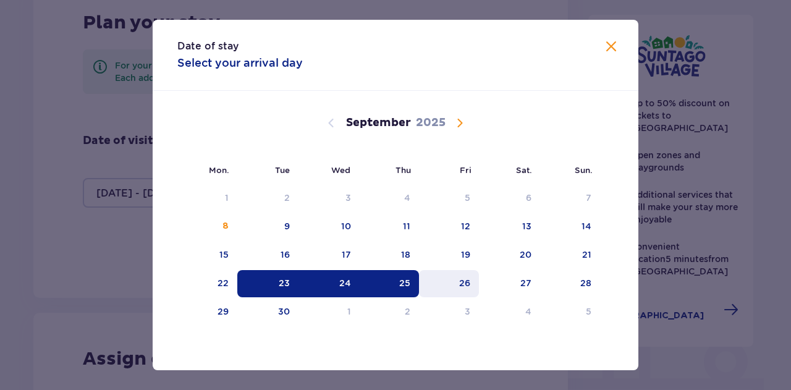
click at [465, 280] on font "26" at bounding box center [464, 283] width 11 height 10
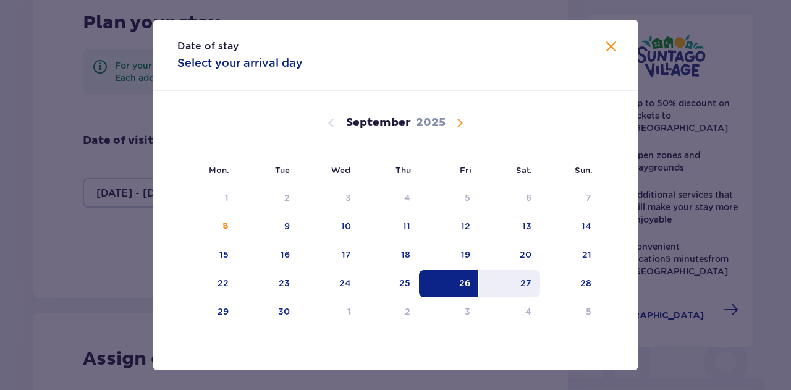
click at [517, 285] on div "27" at bounding box center [509, 283] width 61 height 27
type input "26.09.25 - 27.09.25"
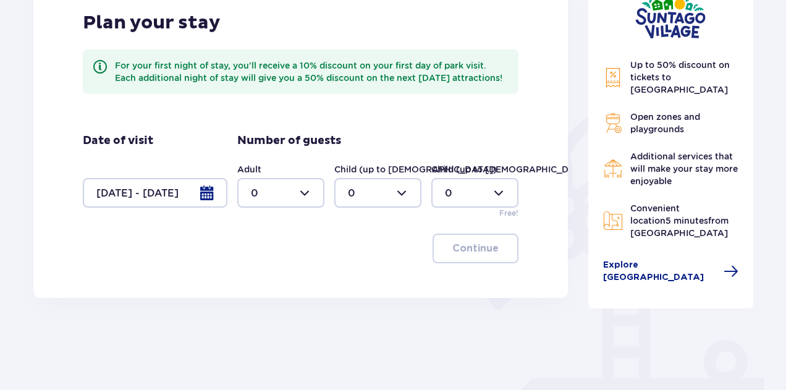
click at [272, 219] on div "Adult 0 Child (up to 12 years old) 0 Child (up to 3 years old) 0 Free!" at bounding box center [377, 191] width 281 height 56
click at [272, 208] on div at bounding box center [280, 193] width 87 height 30
click at [267, 295] on div "2" at bounding box center [281, 295] width 60 height 14
type input "2"
click at [463, 263] on button "Continue" at bounding box center [476, 249] width 86 height 30
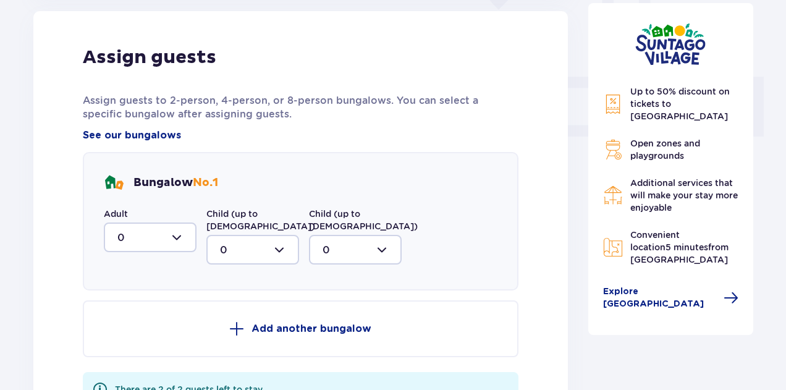
scroll to position [510, 0]
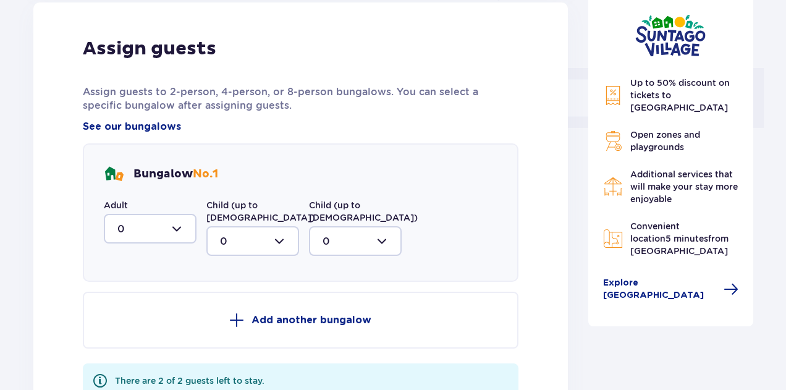
click at [143, 239] on div at bounding box center [150, 229] width 93 height 30
click at [141, 325] on div "2" at bounding box center [149, 318] width 65 height 14
type input "2"
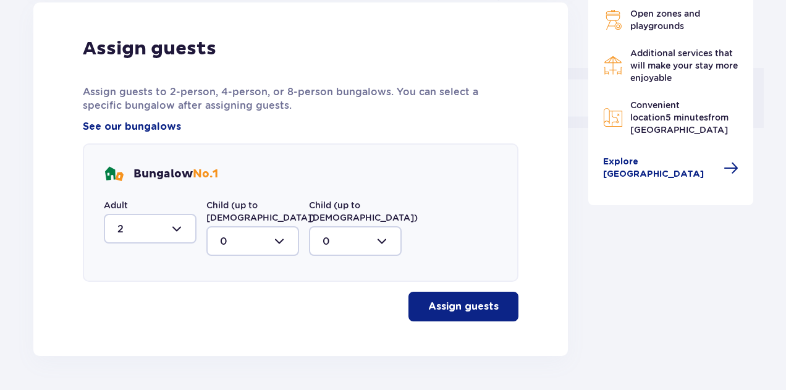
click at [454, 334] on div "Assign guests Assign guests to 2-person, 4-person, or 8-person bungalows. You c…" at bounding box center [300, 178] width 534 height 353
click at [452, 311] on font "Assign guests" at bounding box center [463, 307] width 70 height 10
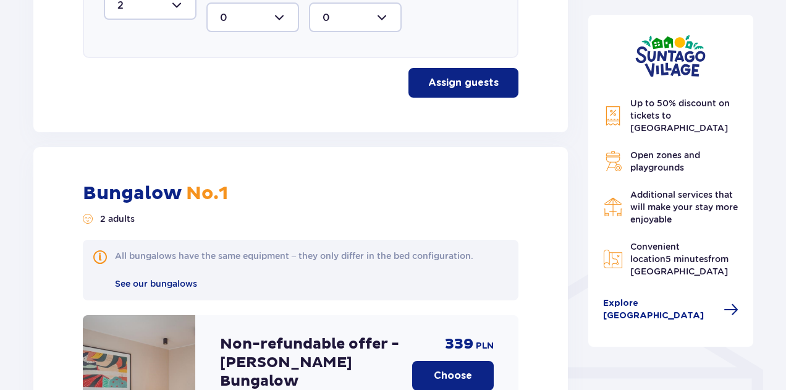
scroll to position [693, 0]
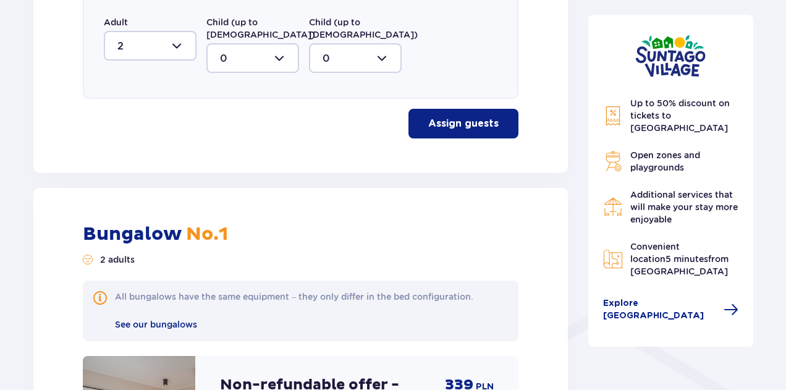
click at [136, 56] on div at bounding box center [150, 46] width 93 height 30
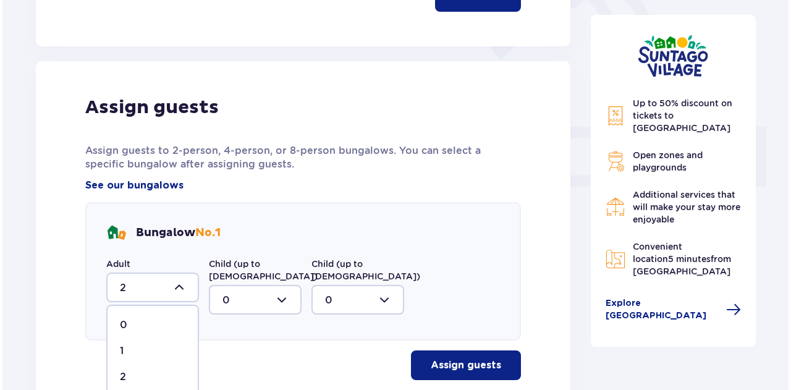
scroll to position [508, 0]
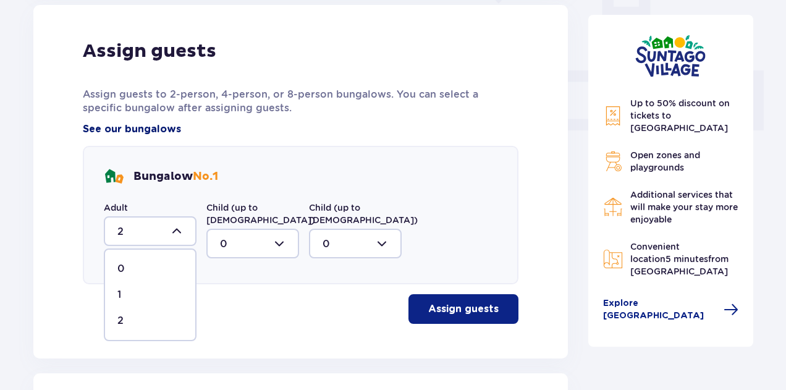
click at [112, 134] on font "See our bungalows" at bounding box center [132, 129] width 98 height 10
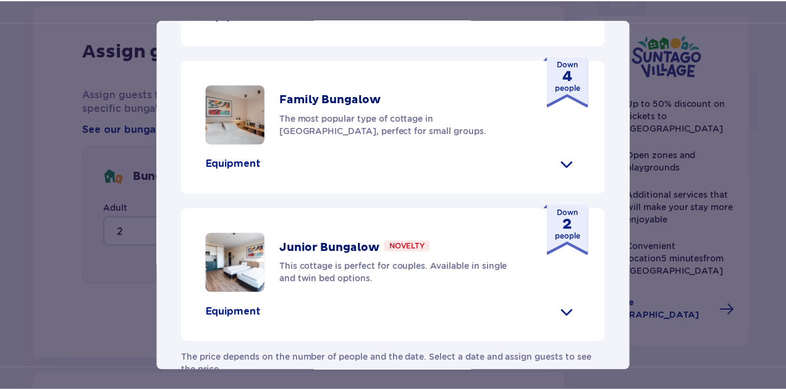
scroll to position [704, 0]
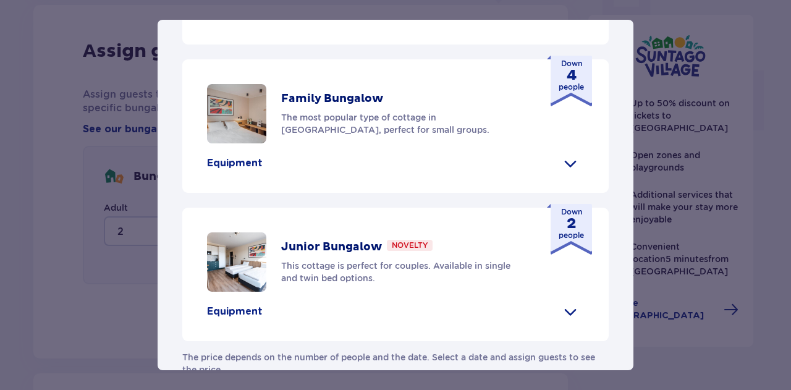
click at [65, 242] on div "Suntago Village Suntago Village is the perfect place for fans of fun and a trop…" at bounding box center [395, 195] width 791 height 390
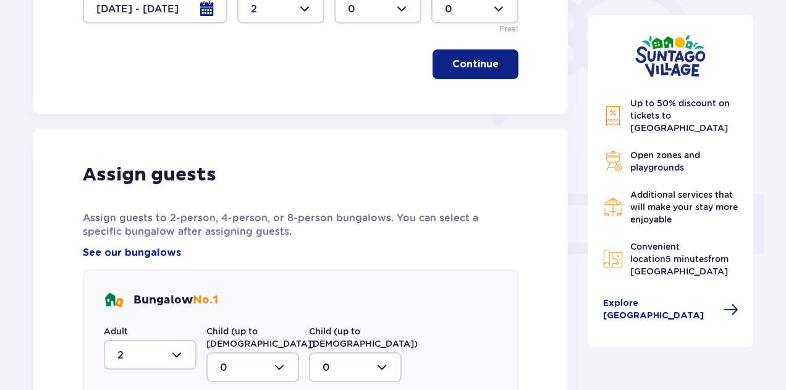
scroll to position [261, 0]
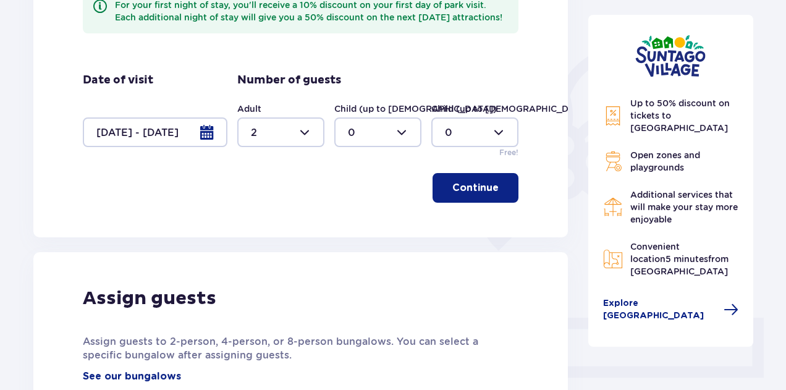
click at [158, 144] on div at bounding box center [155, 132] width 145 height 30
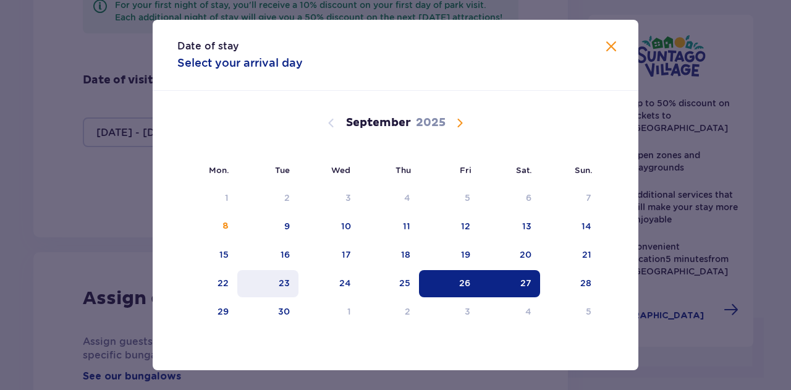
click at [270, 291] on div "23" at bounding box center [267, 283] width 61 height 27
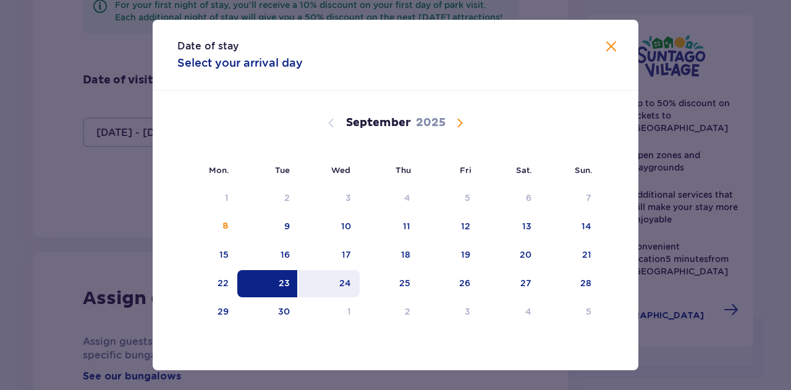
click at [325, 284] on div "24" at bounding box center [328, 283] width 61 height 27
type input "23.09.25 - 24.09.25"
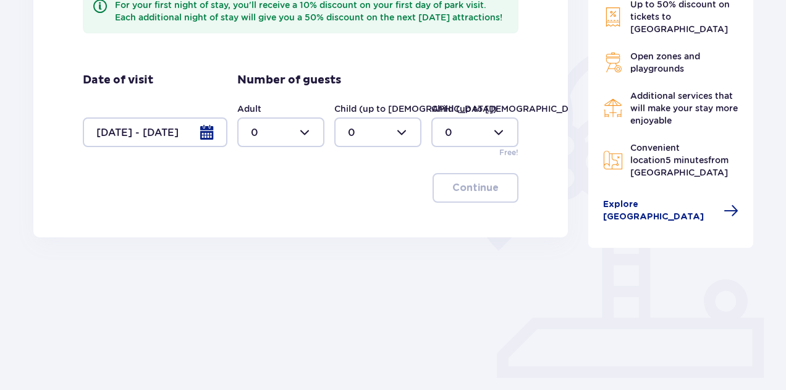
click at [282, 147] on div at bounding box center [280, 132] width 87 height 30
click at [266, 237] on div "2" at bounding box center [281, 234] width 60 height 14
type input "2"
click at [477, 185] on div "Plan your stay For your first night of stay, you'll receive a 10% discount on y…" at bounding box center [300, 76] width 534 height 321
click at [472, 193] on font "Continue" at bounding box center [475, 188] width 46 height 10
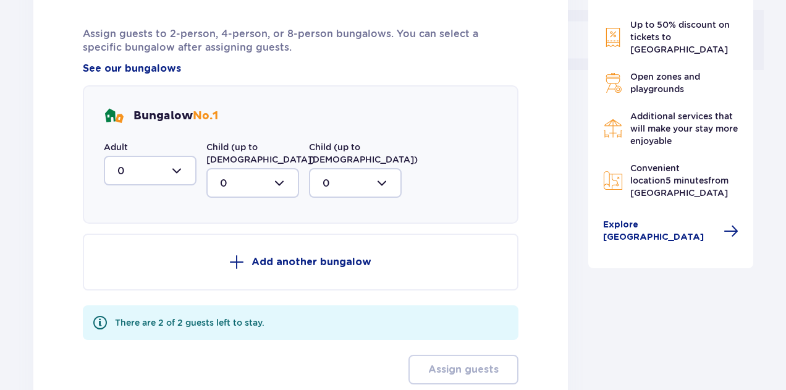
scroll to position [588, 0]
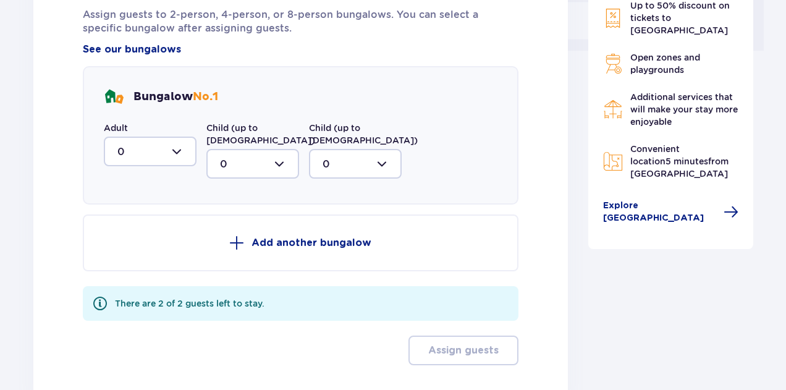
click at [129, 166] on div at bounding box center [150, 152] width 93 height 30
click at [137, 248] on div "2" at bounding box center [149, 241] width 65 height 14
type input "2"
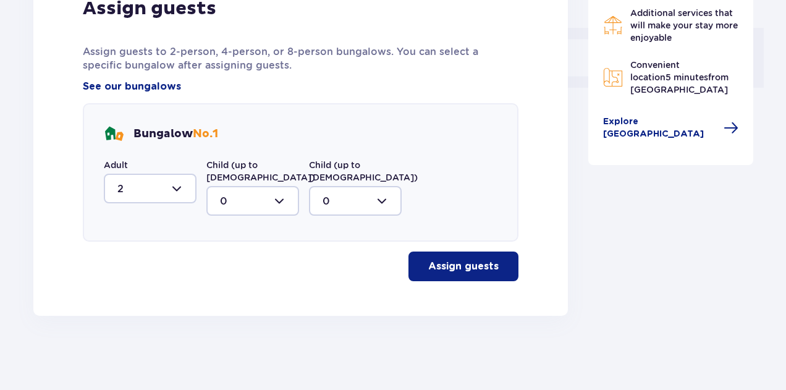
click at [431, 265] on font "Assign guests" at bounding box center [463, 266] width 70 height 10
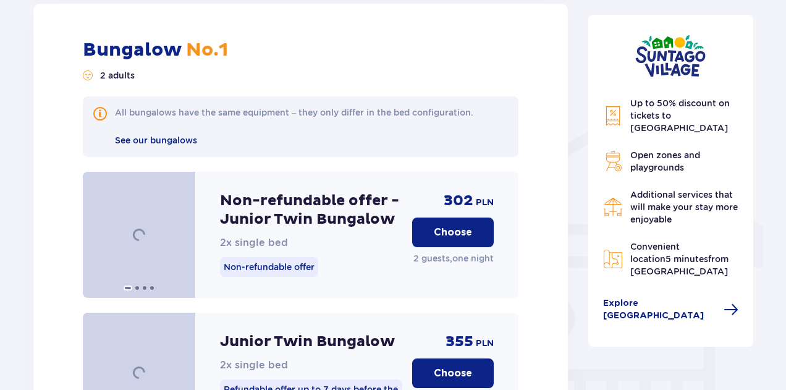
scroll to position [973, 0]
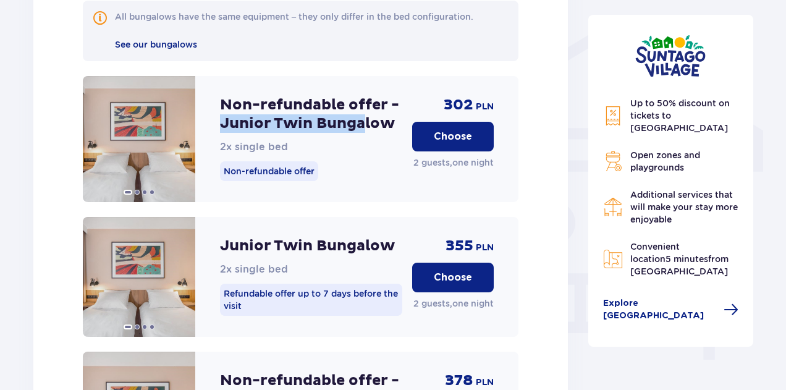
drag, startPoint x: 235, startPoint y: 138, endPoint x: 266, endPoint y: 148, distance: 32.4
click at [266, 133] on font "Non-refundable offer - Junior Twin Bungalow" at bounding box center [309, 114] width 179 height 37
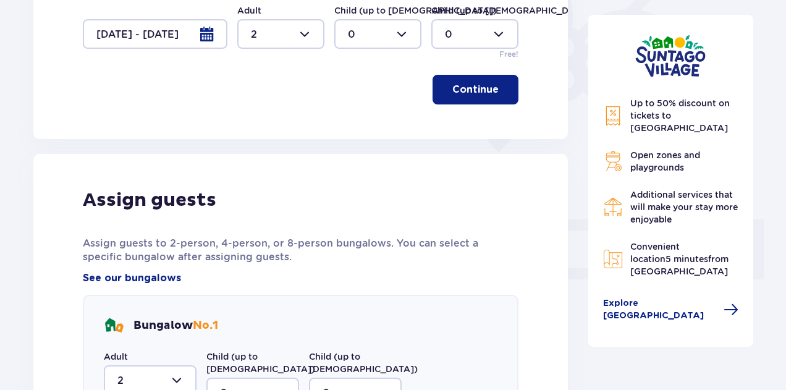
scroll to position [293, 0]
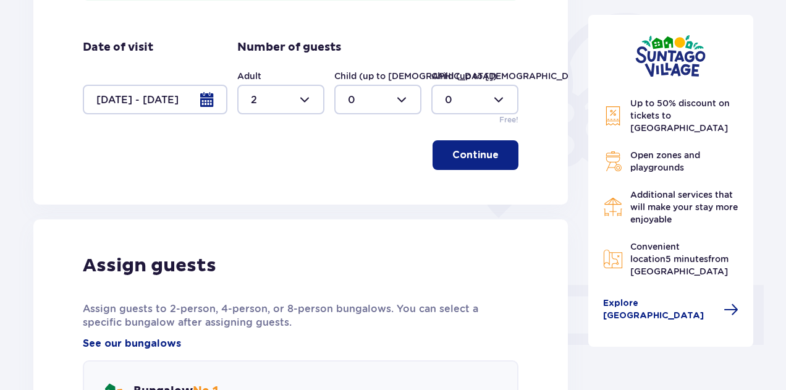
click at [164, 143] on div "Plan your stay For your first night of stay, you'll receive a 10% discount on y…" at bounding box center [300, 43] width 534 height 321
click at [169, 114] on div at bounding box center [155, 100] width 145 height 30
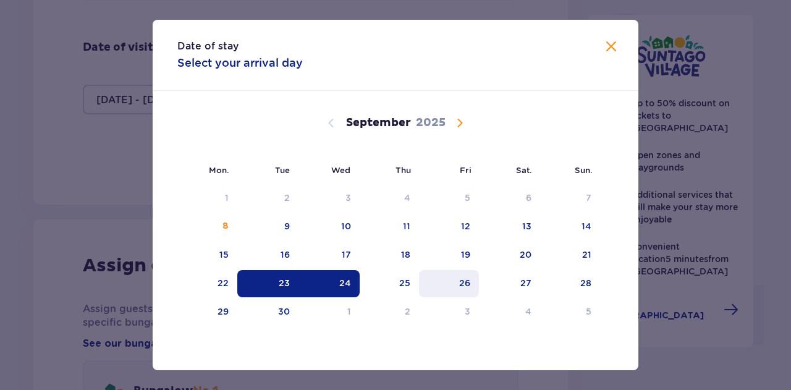
click at [472, 282] on div "26" at bounding box center [449, 283] width 60 height 27
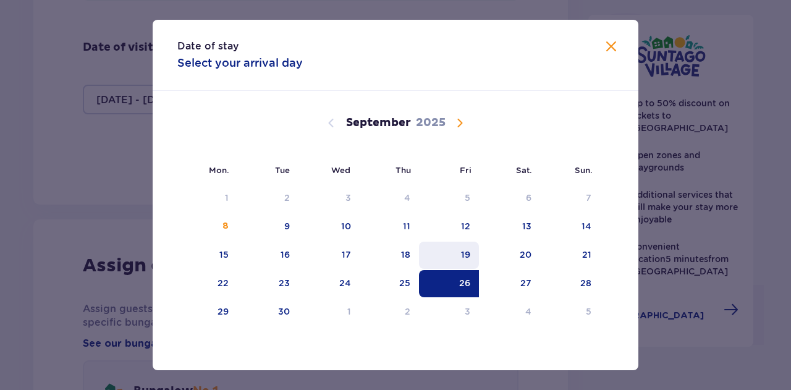
click at [466, 253] on font "19" at bounding box center [465, 255] width 9 height 10
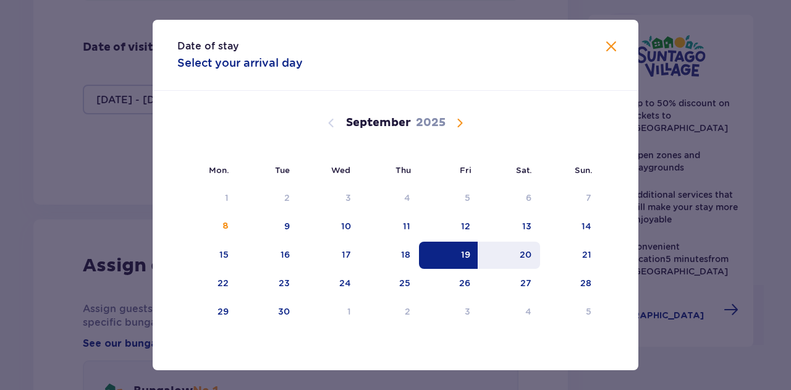
click at [510, 256] on div "20" at bounding box center [509, 255] width 61 height 27
type input "19.09.25 - 20.09.25"
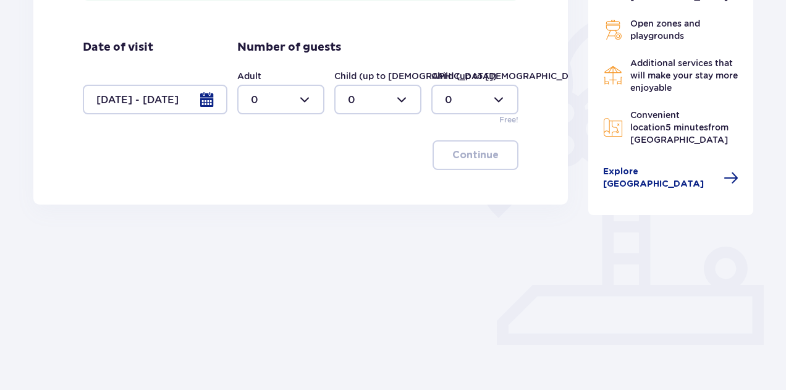
click at [288, 112] on div at bounding box center [280, 100] width 87 height 30
click at [268, 206] on div "2" at bounding box center [281, 202] width 60 height 14
type input "2"
click at [455, 170] on button "Continue" at bounding box center [476, 155] width 86 height 30
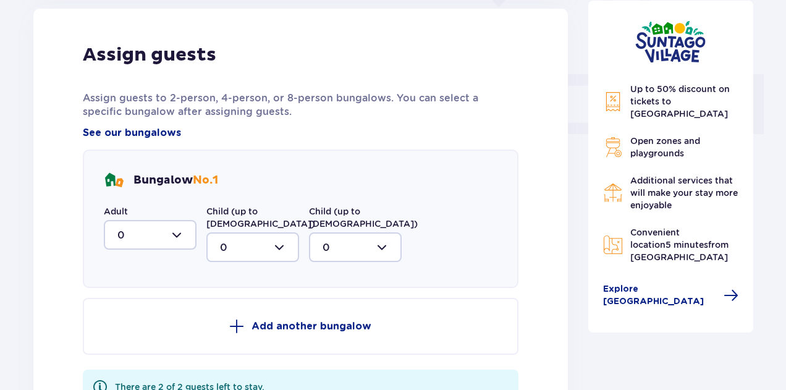
scroll to position [510, 0]
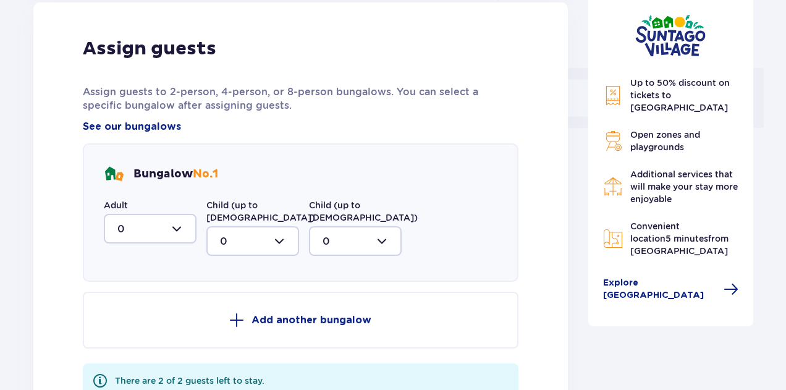
click at [165, 243] on div at bounding box center [150, 229] width 93 height 30
click at [159, 325] on div "2" at bounding box center [149, 318] width 65 height 14
type input "2"
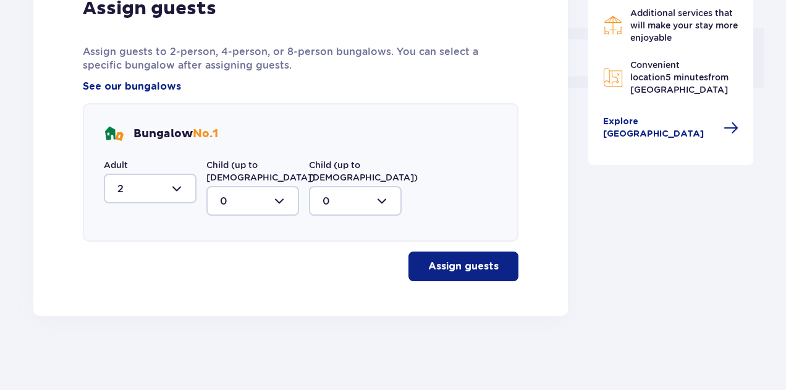
click at [423, 255] on button "Assign guests" at bounding box center [463, 266] width 110 height 30
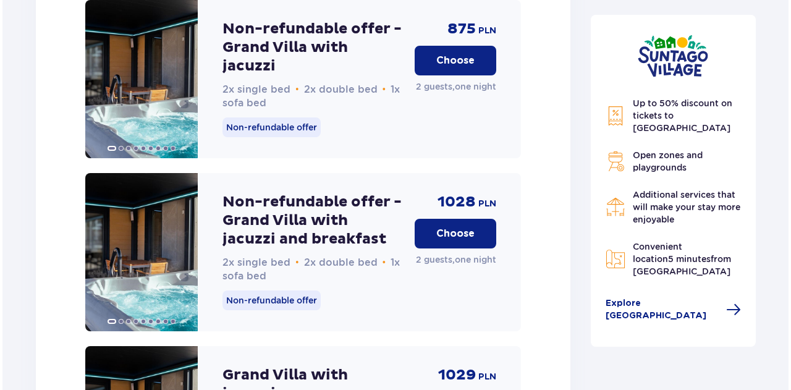
scroll to position [2245, 0]
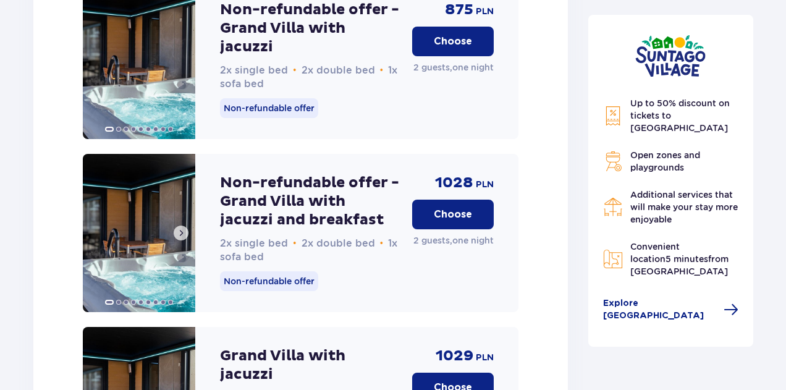
click at [156, 274] on img at bounding box center [139, 233] width 112 height 158
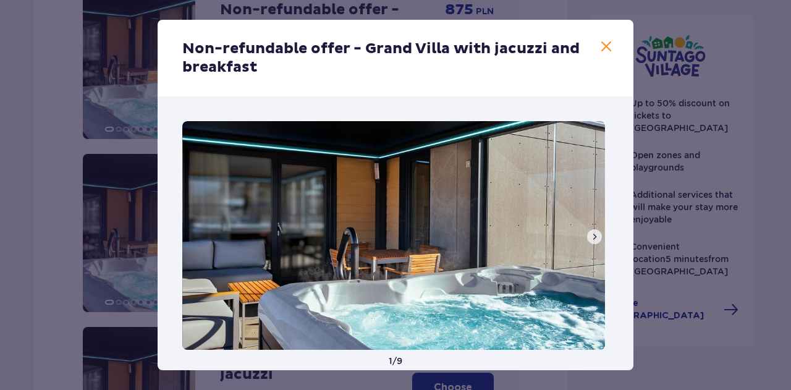
click at [589, 234] on span at bounding box center [594, 237] width 10 height 10
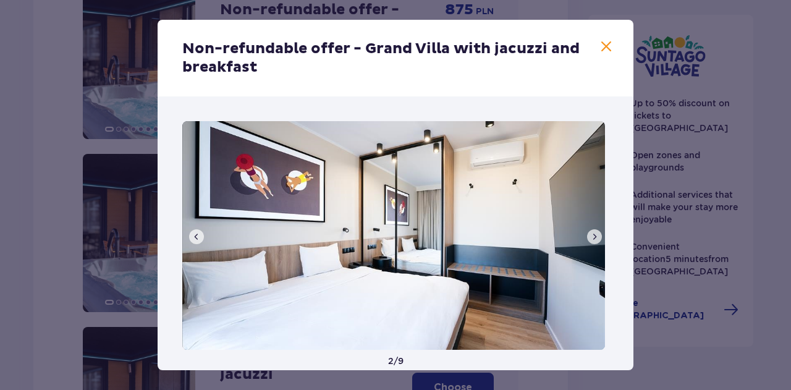
click at [589, 234] on span at bounding box center [594, 237] width 10 height 10
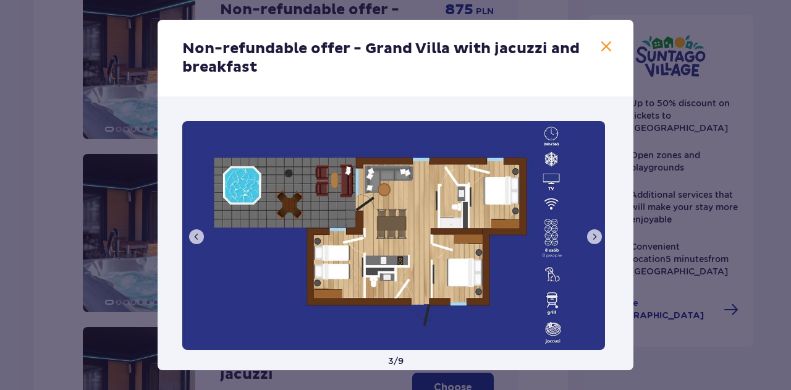
click at [589, 234] on span at bounding box center [594, 237] width 10 height 10
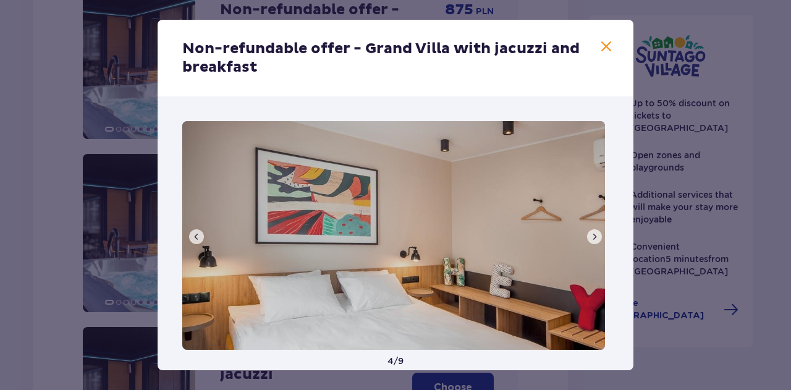
click at [589, 234] on span at bounding box center [594, 237] width 10 height 10
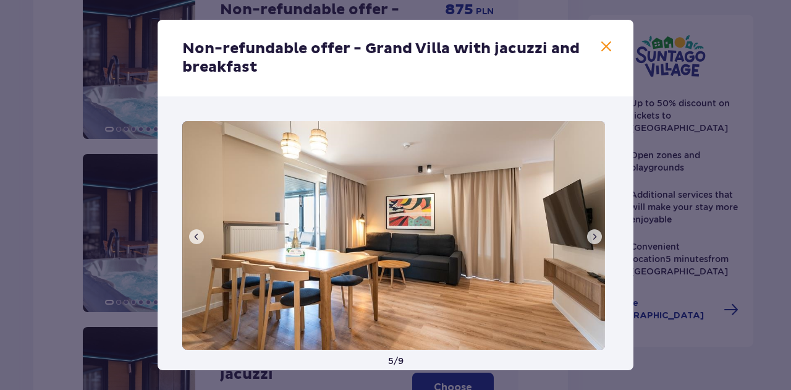
click at [589, 234] on span at bounding box center [594, 237] width 10 height 10
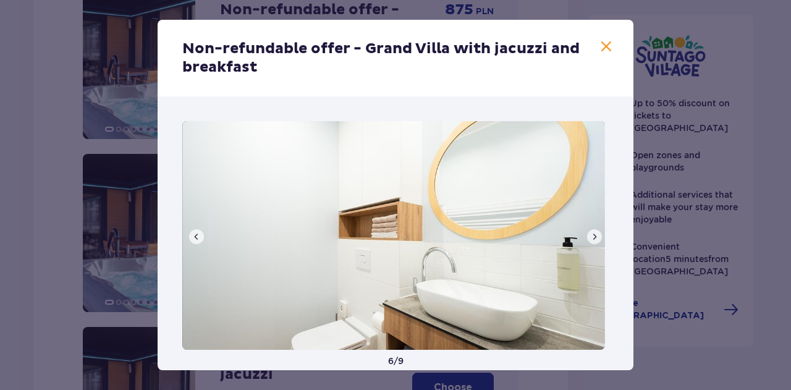
click at [589, 234] on span at bounding box center [594, 237] width 10 height 10
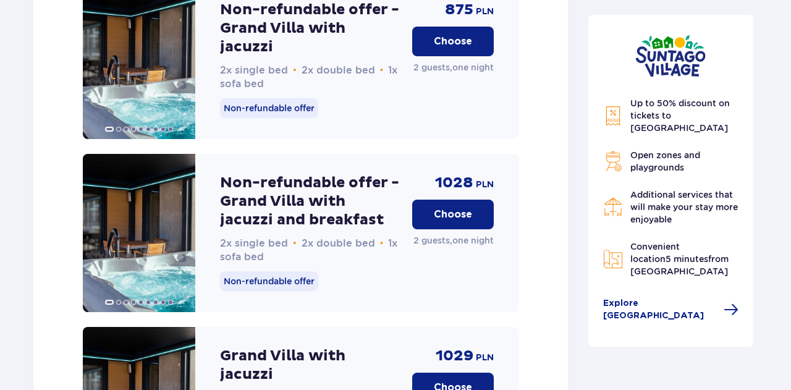
click at [589, 234] on div "Up to 50% discount on tickets to Suntago Park Open zones and playgrounds Additi…" at bounding box center [671, 181] width 166 height 332
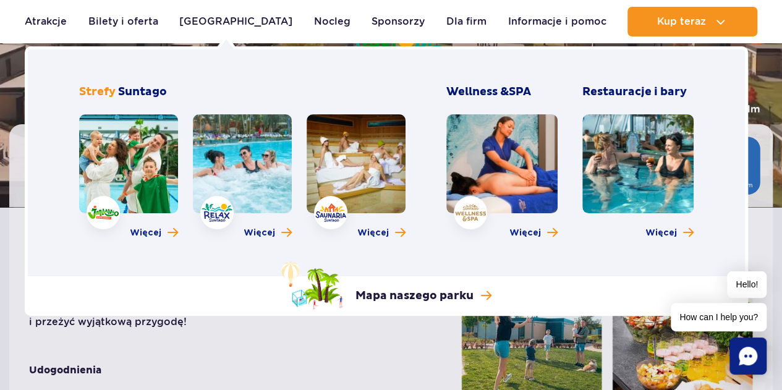
scroll to position [185, 0]
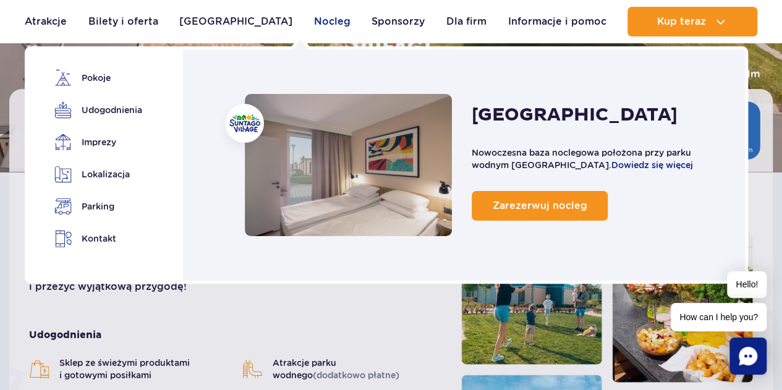
click at [314, 27] on link "Nocleg" at bounding box center [332, 22] width 36 height 30
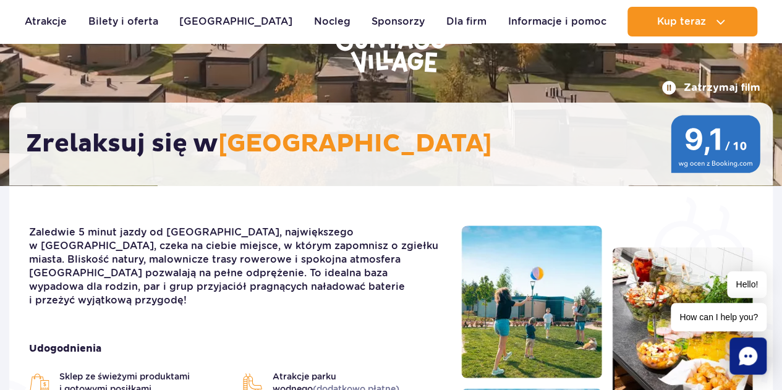
scroll to position [309, 0]
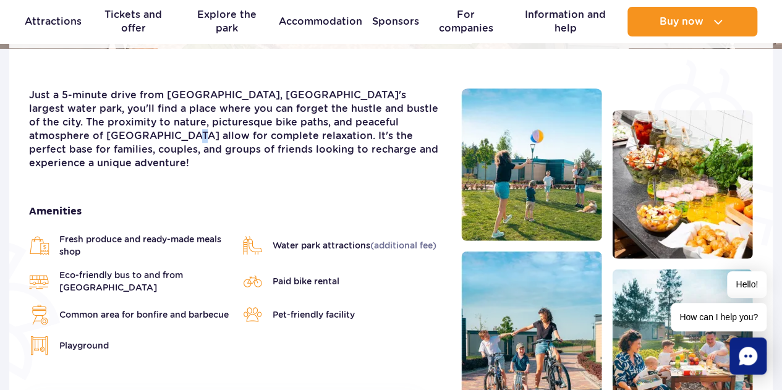
drag, startPoint x: 255, startPoint y: 169, endPoint x: 80, endPoint y: 136, distance: 177.3
click at [80, 136] on font "Just a 5-minute drive from [GEOGRAPHIC_DATA], [GEOGRAPHIC_DATA]'s largest water…" at bounding box center [233, 129] width 409 height 80
click at [140, 99] on font "Just a 5-minute drive from Suntago, Europe's largest water park, you'll find a …" at bounding box center [233, 129] width 409 height 80
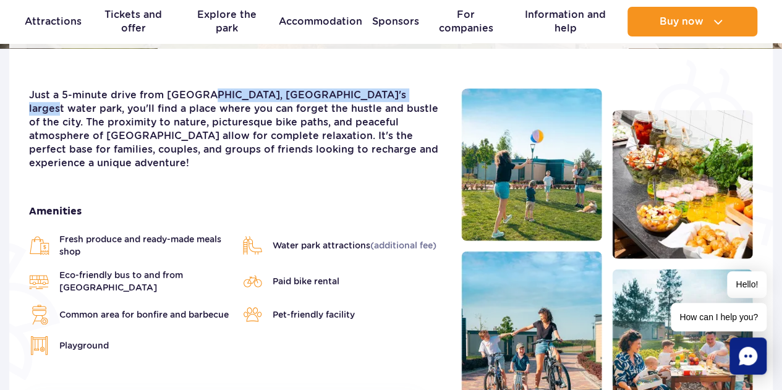
drag, startPoint x: 205, startPoint y: 94, endPoint x: 384, endPoint y: 101, distance: 179.3
click at [384, 101] on p "Just a 5-minute drive from Suntago, Europe's largest water park, you'll find a …" at bounding box center [235, 129] width 413 height 82
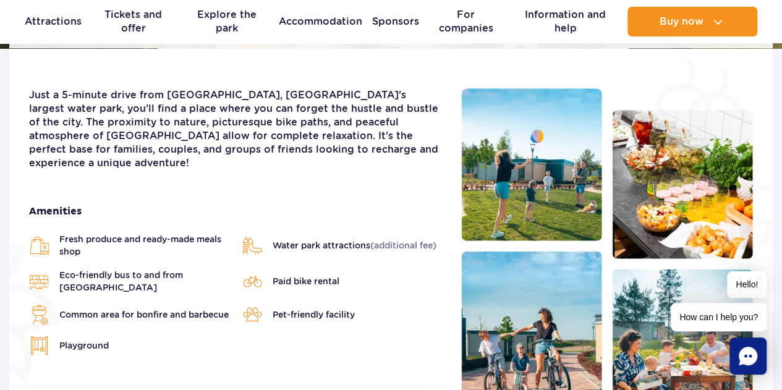
click at [65, 122] on font "Just a 5-minute drive from Suntago, Europe's largest water park, you'll find a …" at bounding box center [233, 129] width 409 height 80
drag, startPoint x: 57, startPoint y: 123, endPoint x: 93, endPoint y: 128, distance: 36.8
click at [93, 128] on font "Just a 5-minute drive from Suntago, Europe's largest water park, you'll find a …" at bounding box center [233, 129] width 409 height 80
drag, startPoint x: 172, startPoint y: 120, endPoint x: 237, endPoint y: 124, distance: 65.0
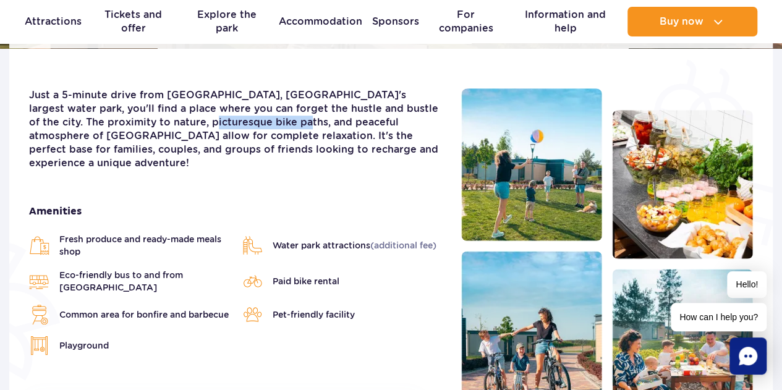
click at [237, 124] on font "Just a 5-minute drive from Suntago, Europe's largest water park, you'll find a …" at bounding box center [233, 129] width 409 height 80
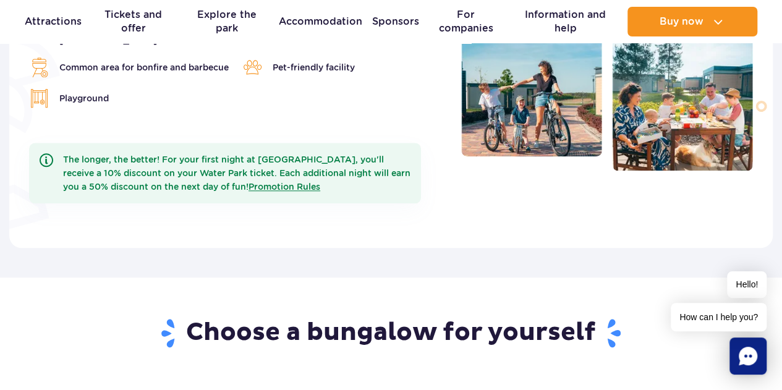
scroll to position [433, 0]
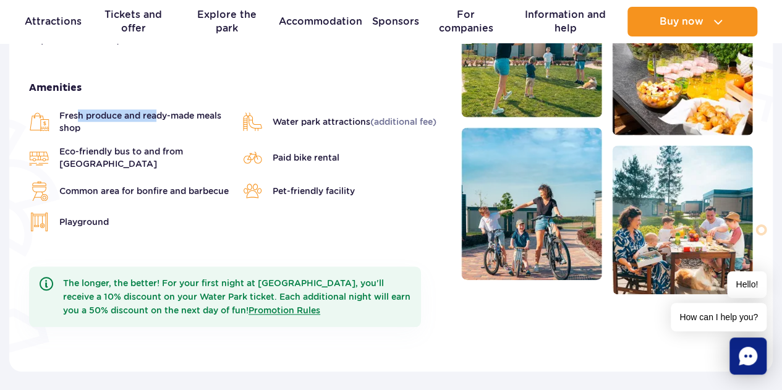
drag, startPoint x: 78, startPoint y: 101, endPoint x: 159, endPoint y: 101, distance: 80.9
click at [159, 111] on font "Fresh produce and ready-made meals shop" at bounding box center [140, 122] width 162 height 22
click at [382, 117] on font "(additional fee)" at bounding box center [403, 122] width 66 height 10
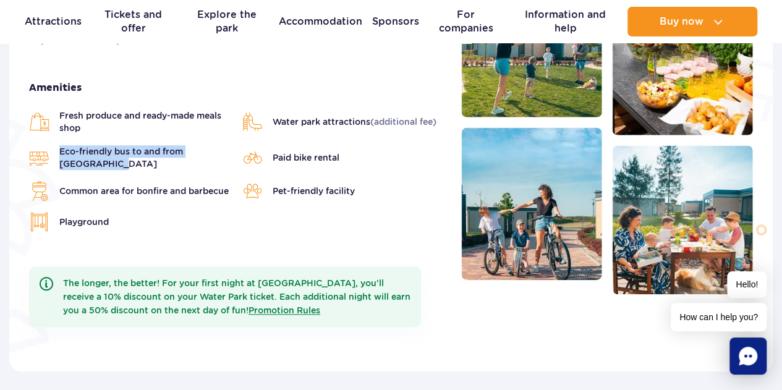
drag, startPoint x: 60, startPoint y: 138, endPoint x: 98, endPoint y: 147, distance: 38.7
click at [98, 147] on span "Eco-friendly bus to and from Suntago Park" at bounding box center [144, 157] width 171 height 25
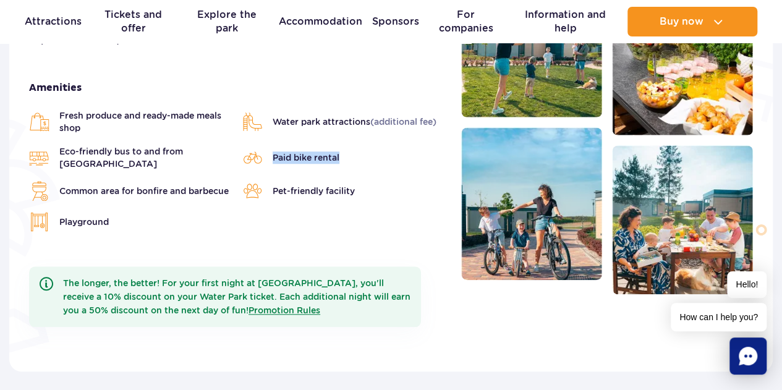
drag, startPoint x: 271, startPoint y: 146, endPoint x: 346, endPoint y: 153, distance: 75.6
click at [346, 153] on li "Paid bike rental" at bounding box center [342, 157] width 201 height 25
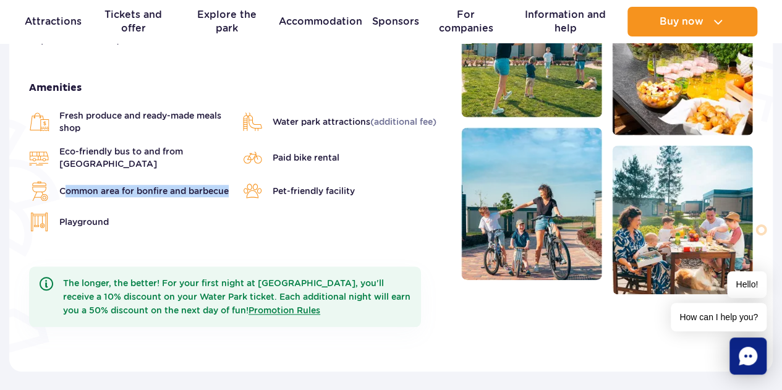
drag, startPoint x: 62, startPoint y: 171, endPoint x: 131, endPoint y: 186, distance: 70.3
click at [131, 186] on span "Common area for bonfire and barbecue" at bounding box center [143, 191] width 169 height 12
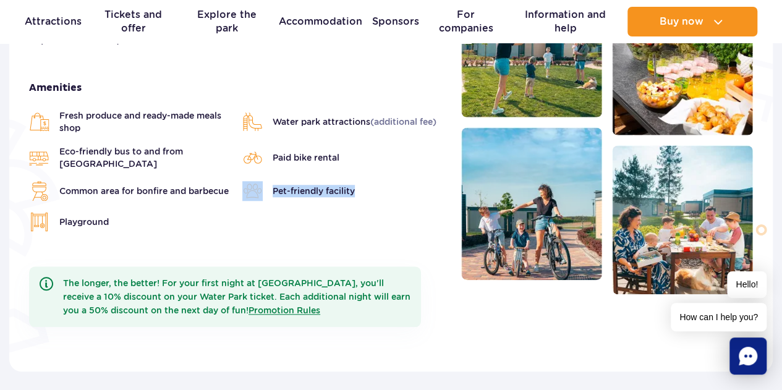
drag, startPoint x: 271, startPoint y: 180, endPoint x: 366, endPoint y: 189, distance: 96.2
click at [366, 189] on li "Pet-friendly facility" at bounding box center [342, 191] width 201 height 20
click at [350, 192] on ul "Fresh produce and ready-made meals shop Water park attractions (additional fee)…" at bounding box center [235, 170] width 413 height 122
drag, startPoint x: 59, startPoint y: 213, endPoint x: 128, endPoint y: 213, distance: 68.6
click at [128, 213] on li "Playground" at bounding box center [129, 222] width 201 height 20
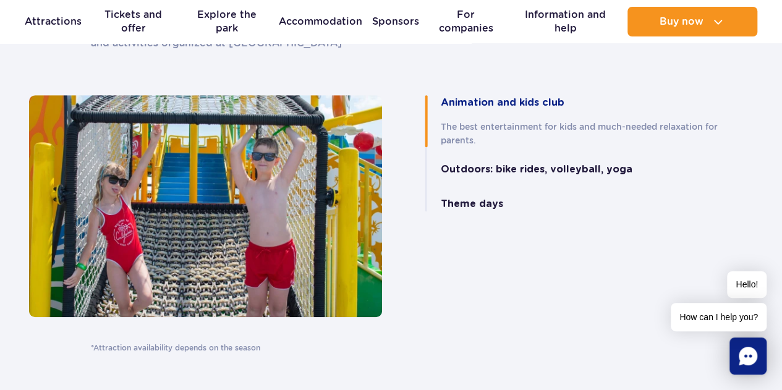
scroll to position [2657, 0]
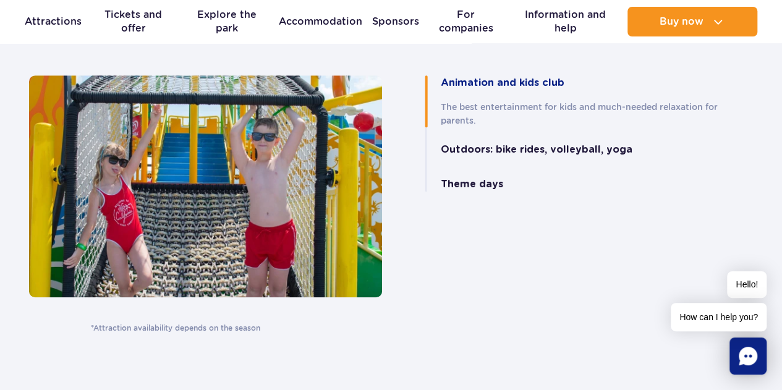
click at [474, 142] on strong "Outdoors: bike rides, volleyball, yoga" at bounding box center [537, 149] width 192 height 15
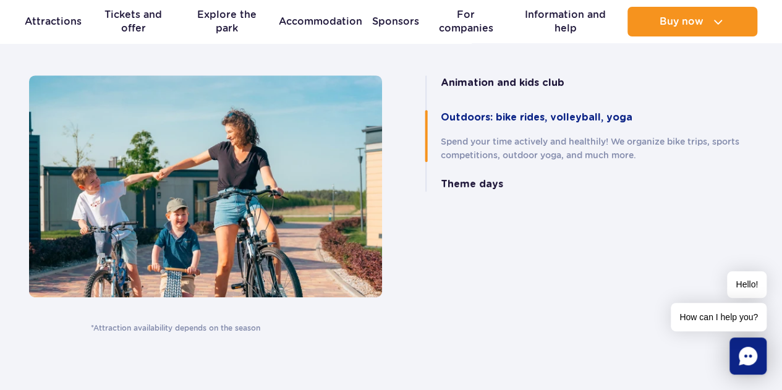
click at [461, 179] on font "Theme days" at bounding box center [472, 184] width 62 height 10
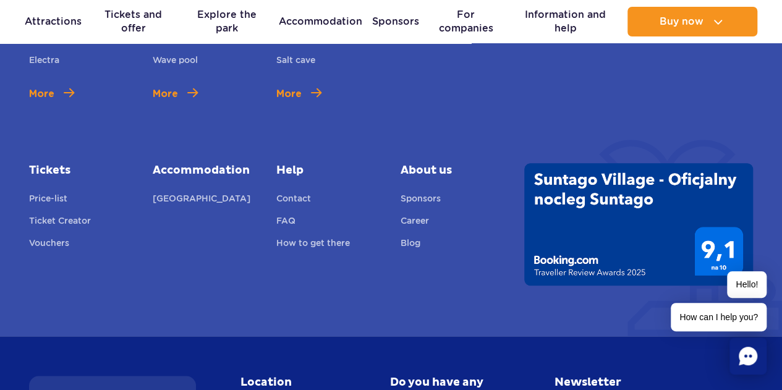
scroll to position [5076, 0]
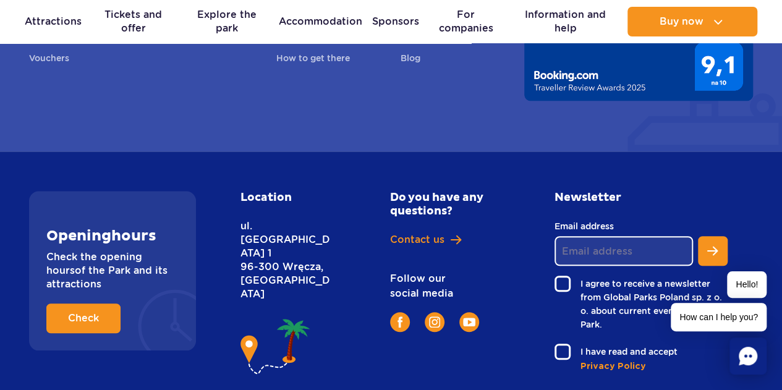
drag, startPoint x: 310, startPoint y: 208, endPoint x: 338, endPoint y: 188, distance: 35.0
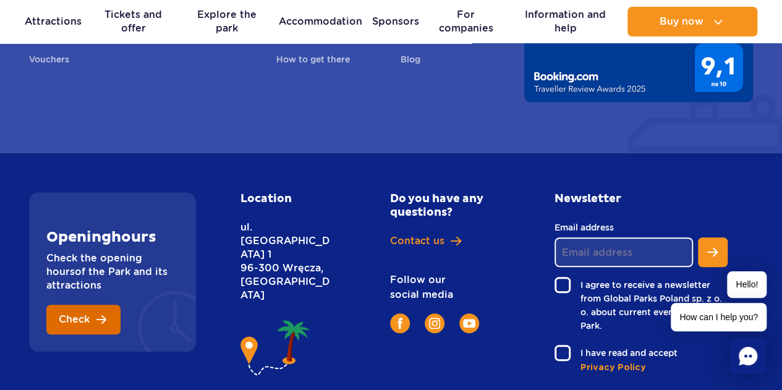
click at [52, 305] on link "Check" at bounding box center [83, 320] width 74 height 30
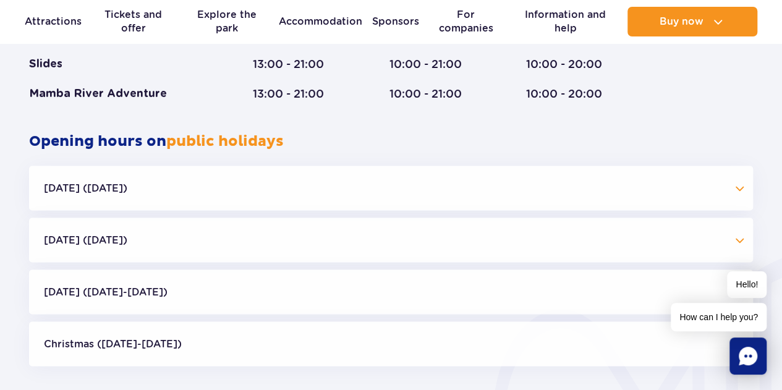
scroll to position [943, 0]
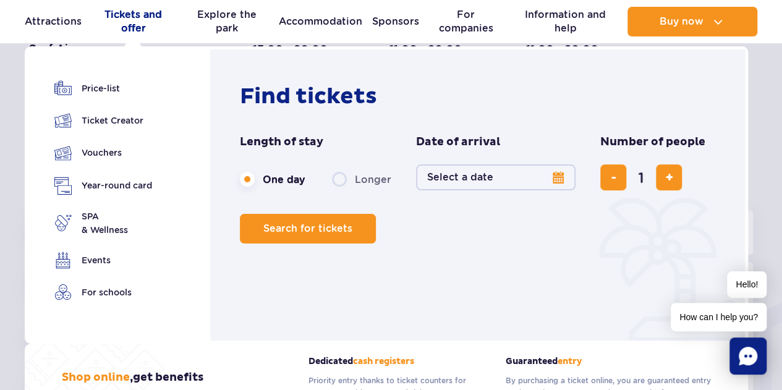
click at [142, 26] on font "Tickets and offer" at bounding box center [132, 21] width 57 height 25
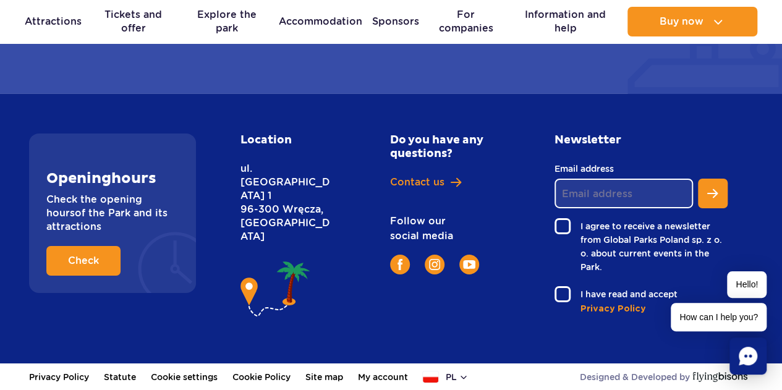
scroll to position [1963, 0]
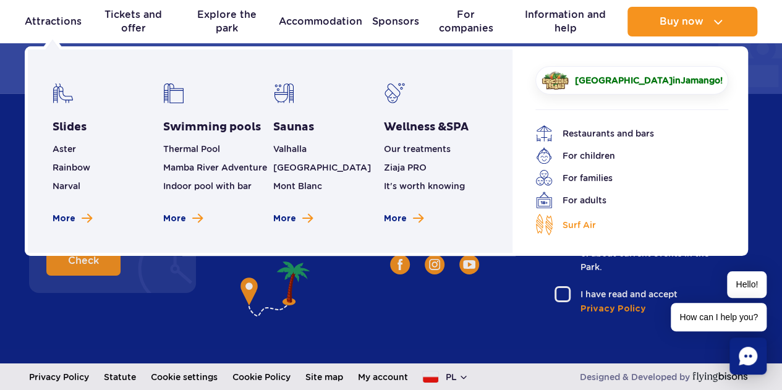
click at [547, 223] on img at bounding box center [543, 225] width 17 height 22
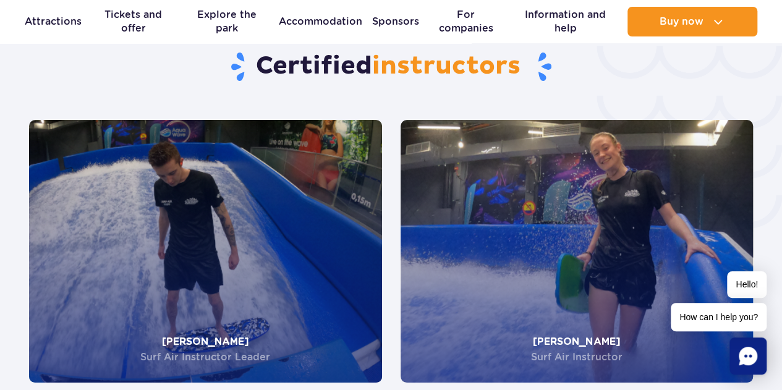
scroll to position [2224, 0]
